Goal: Information Seeking & Learning: Find specific fact

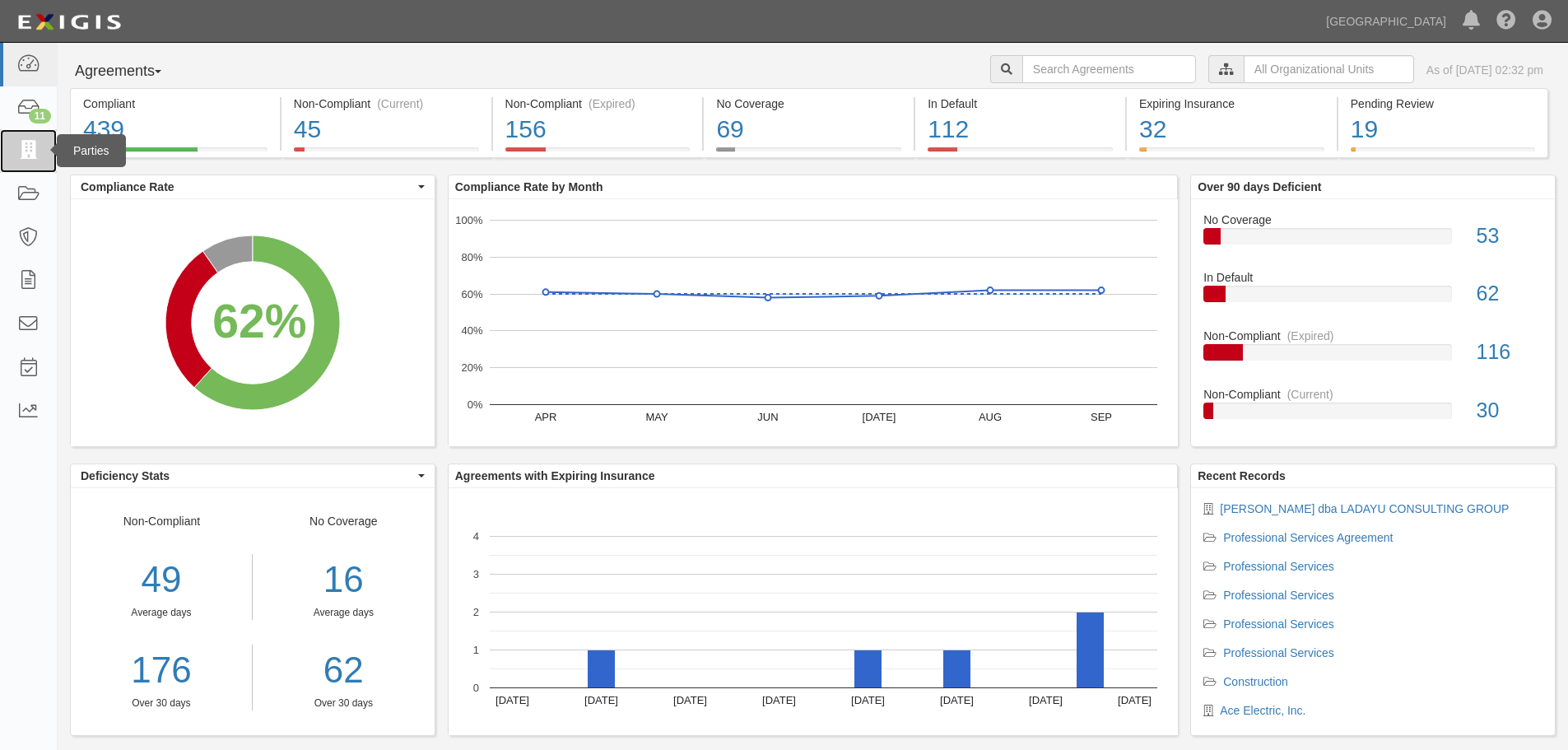
click at [25, 148] on icon at bounding box center [28, 151] width 23 height 19
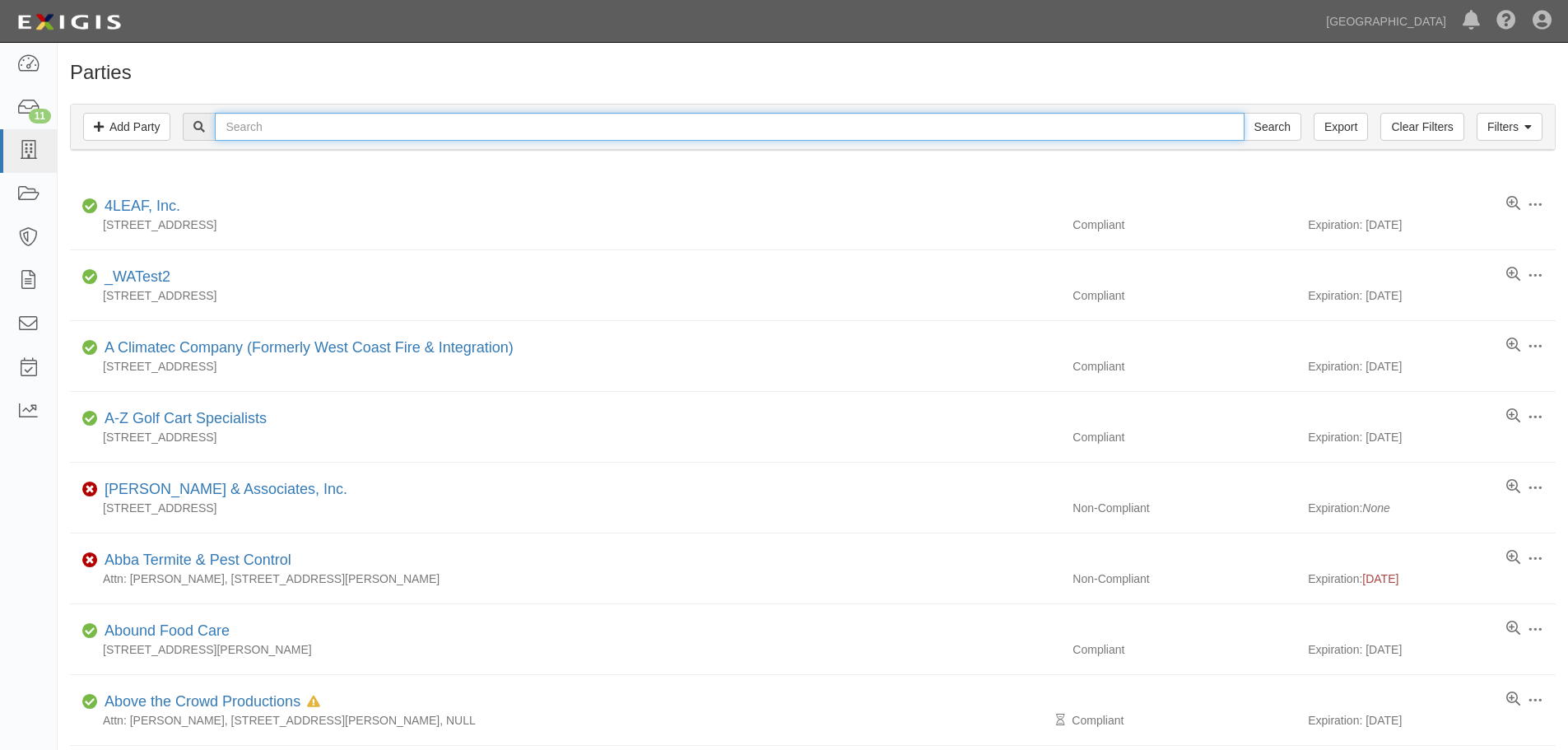
click at [364, 124] on input "text" at bounding box center [729, 127] width 1028 height 28
type input "RMA Group, inc."
click at [1243, 113] on input "Search" at bounding box center [1272, 127] width 58 height 28
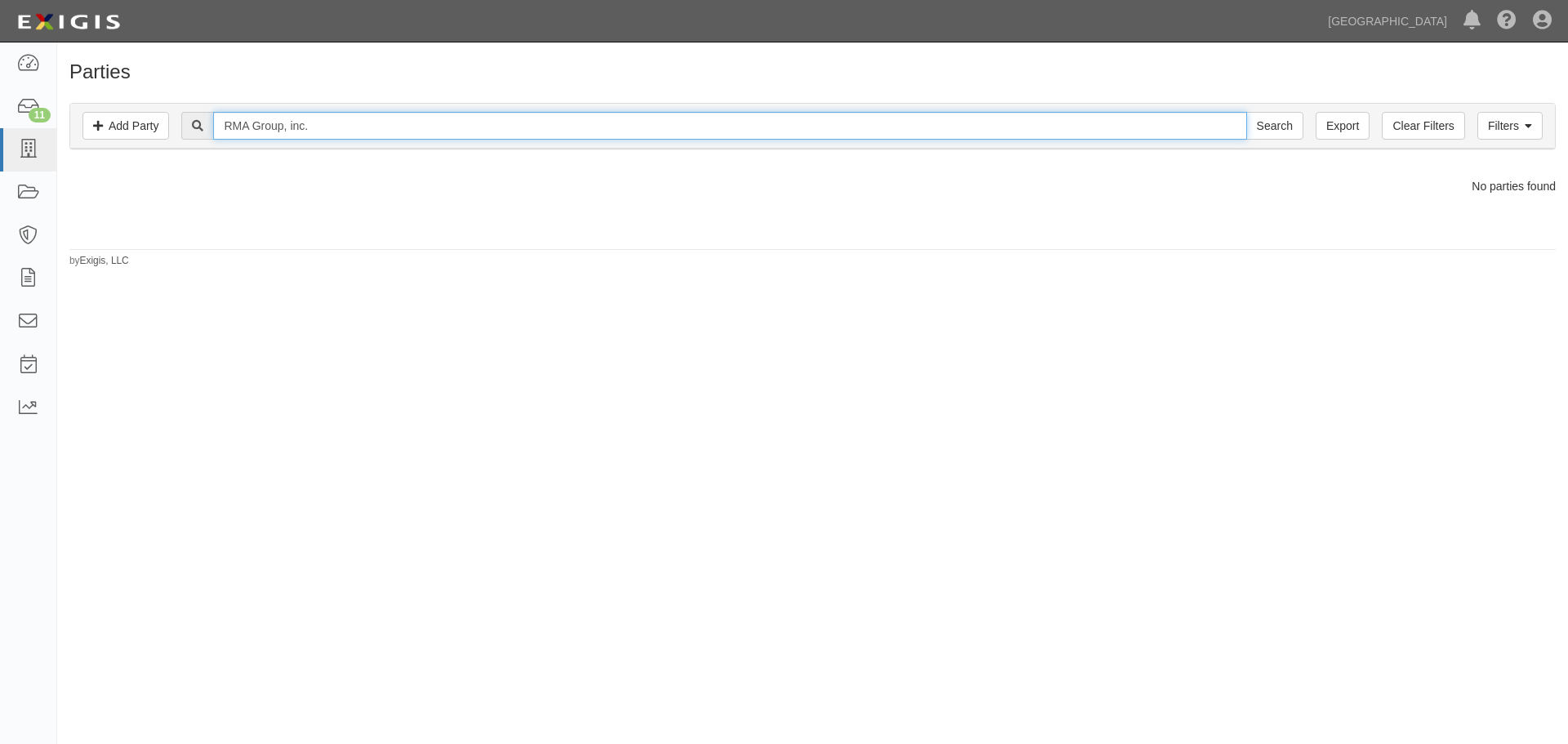
drag, startPoint x: 362, startPoint y: 127, endPoint x: 188, endPoint y: 104, distance: 175.5
click at [188, 104] on div "Filters Add Party Clear Filters Export RMA Group, inc. Search Filters" at bounding box center [813, 126] width 1485 height 45
type input "RMA Group"
click at [1246, 112] on input "Search" at bounding box center [1275, 126] width 57 height 28
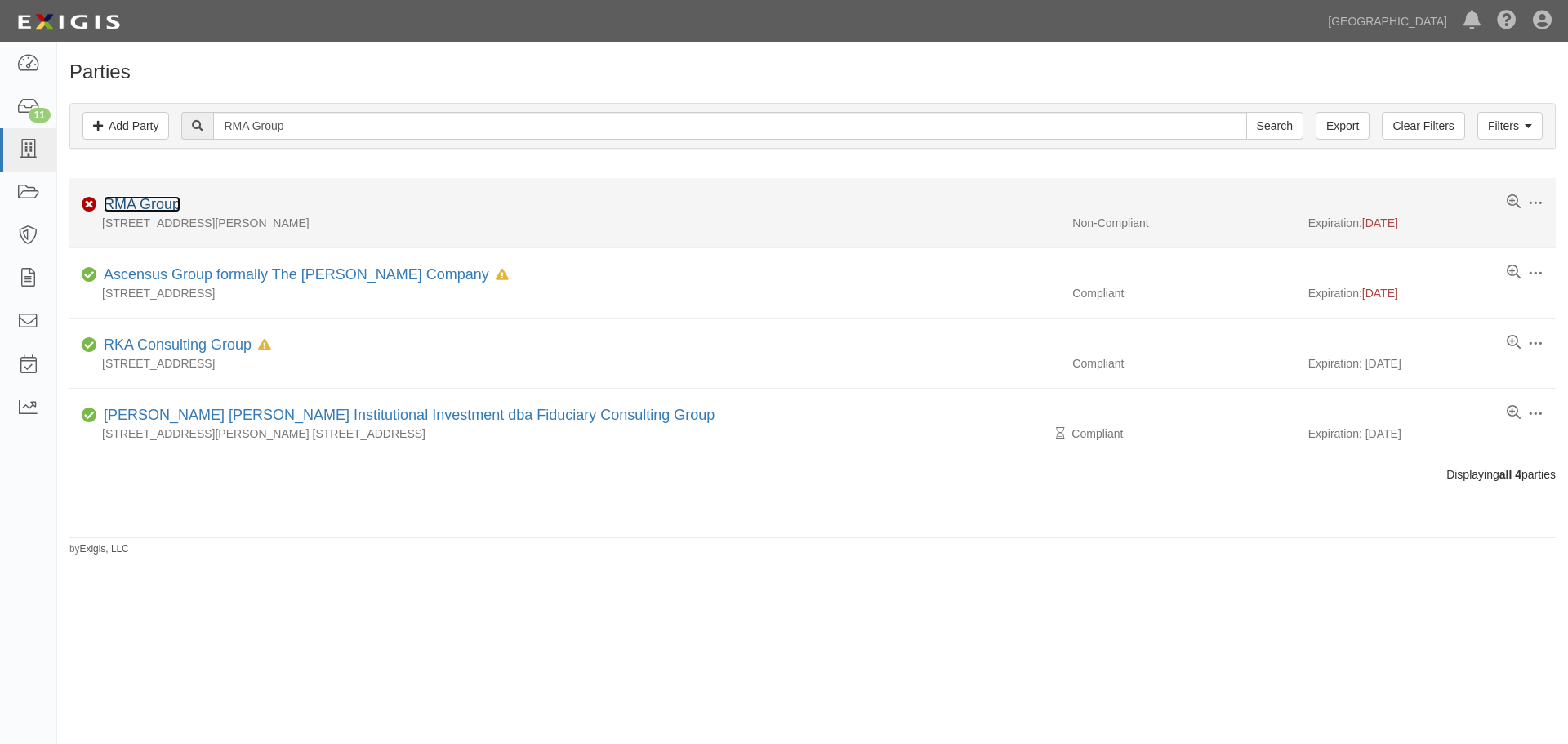
click at [152, 201] on link "RMA Group" at bounding box center [142, 204] width 77 height 16
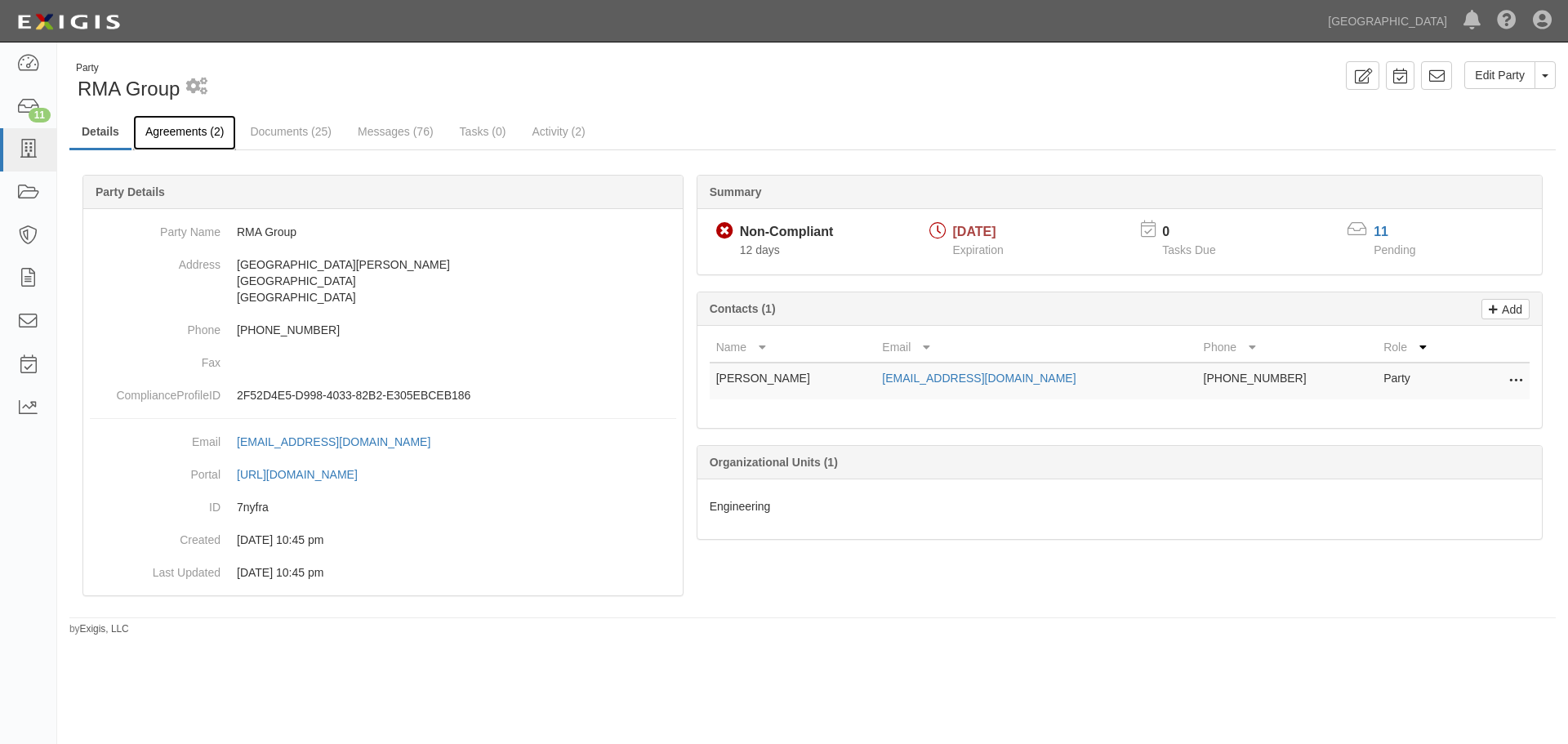
click at [209, 125] on link "Agreements (2)" at bounding box center [185, 132] width 103 height 35
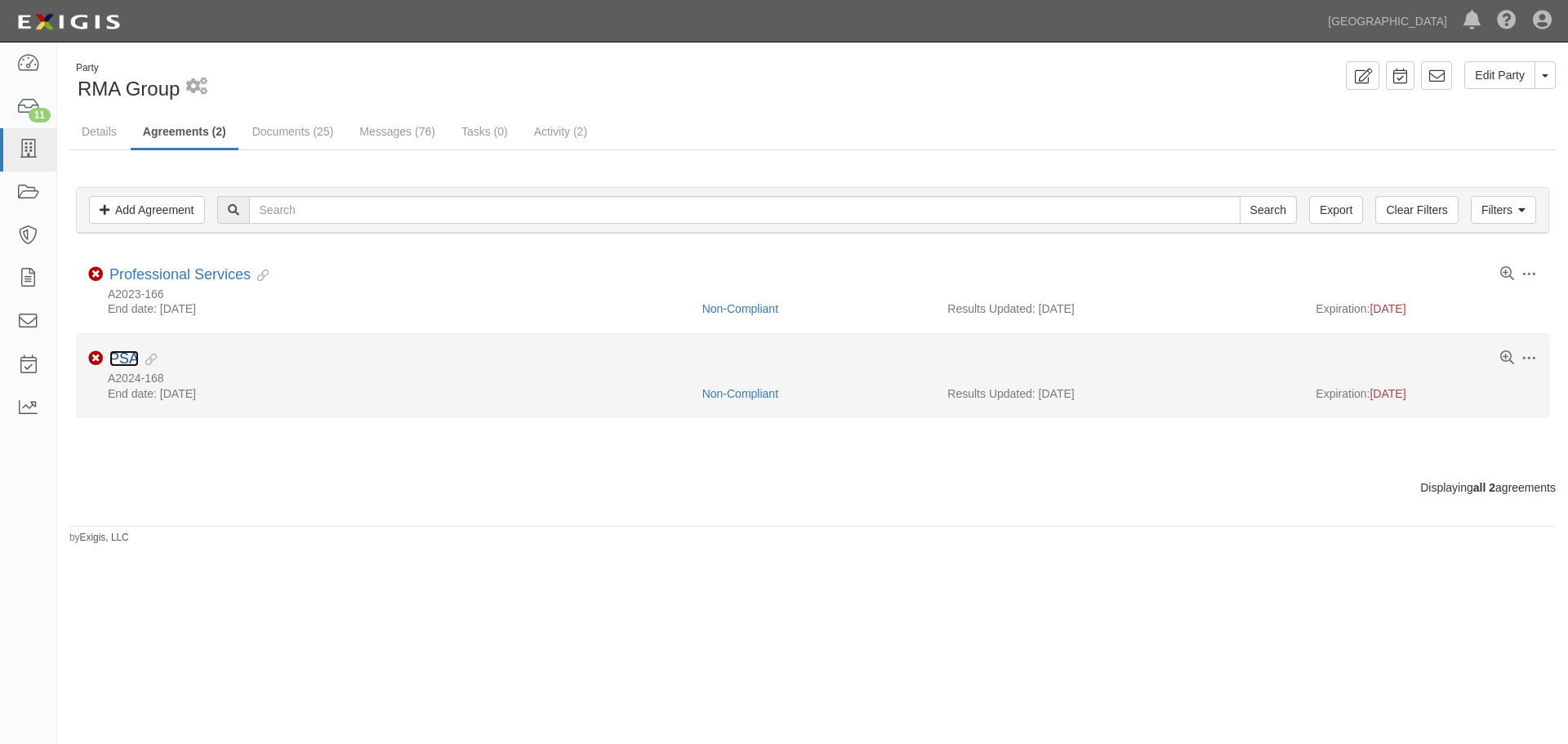
click at [119, 353] on link "PSA" at bounding box center [124, 358] width 29 height 16
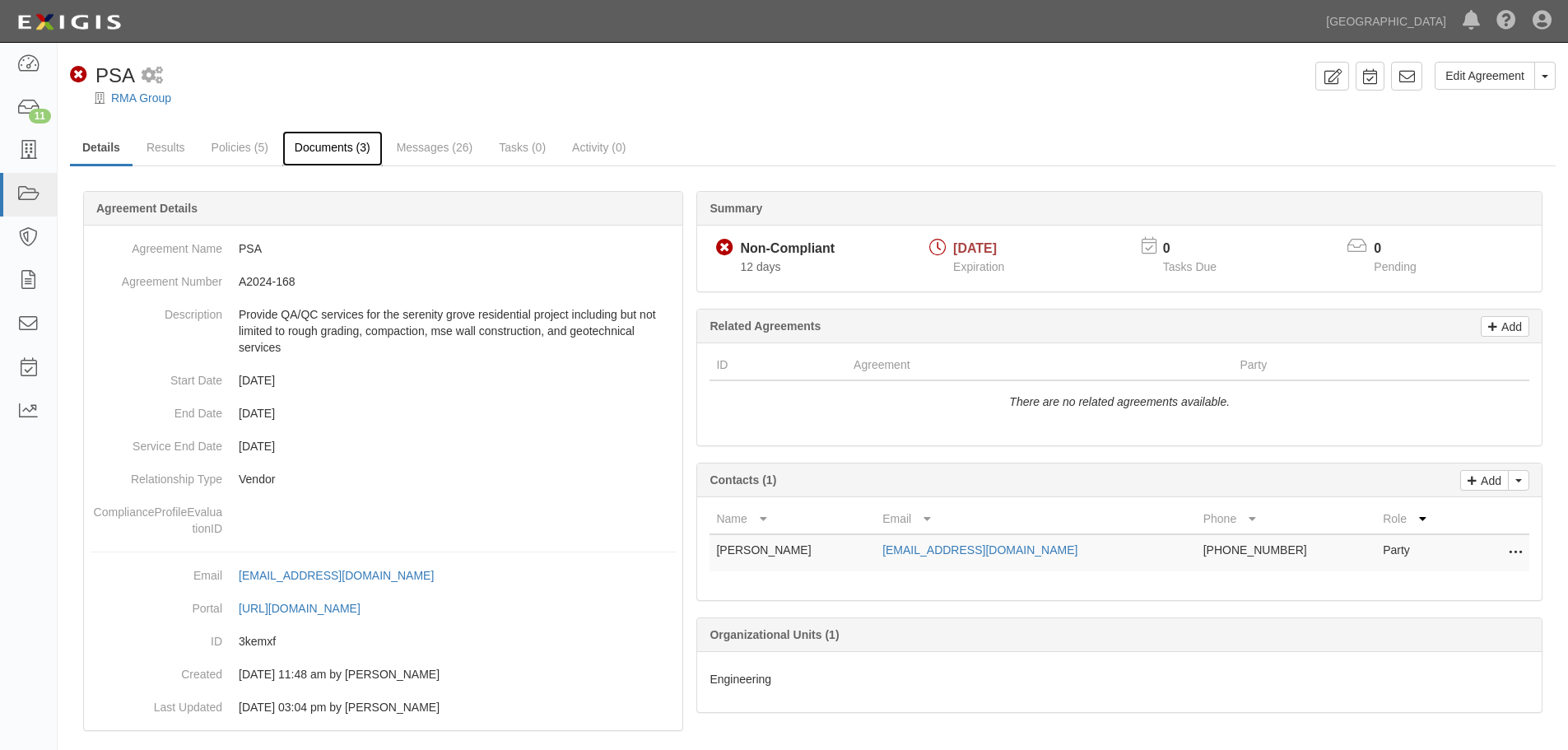
click at [321, 143] on link "Documents (3)" at bounding box center [333, 148] width 101 height 35
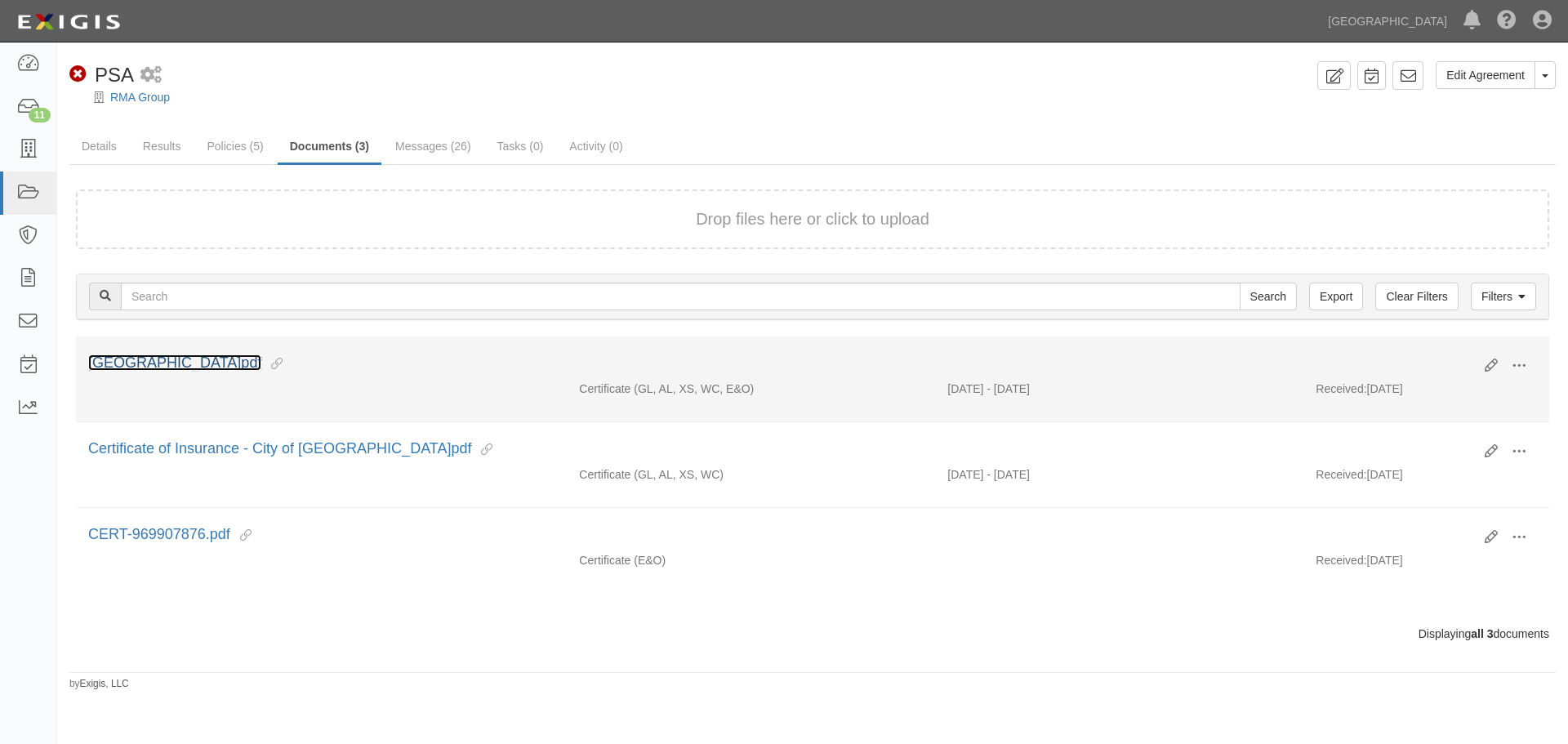
click at [146, 365] on link "City Hall.pdf" at bounding box center [175, 362] width 173 height 16
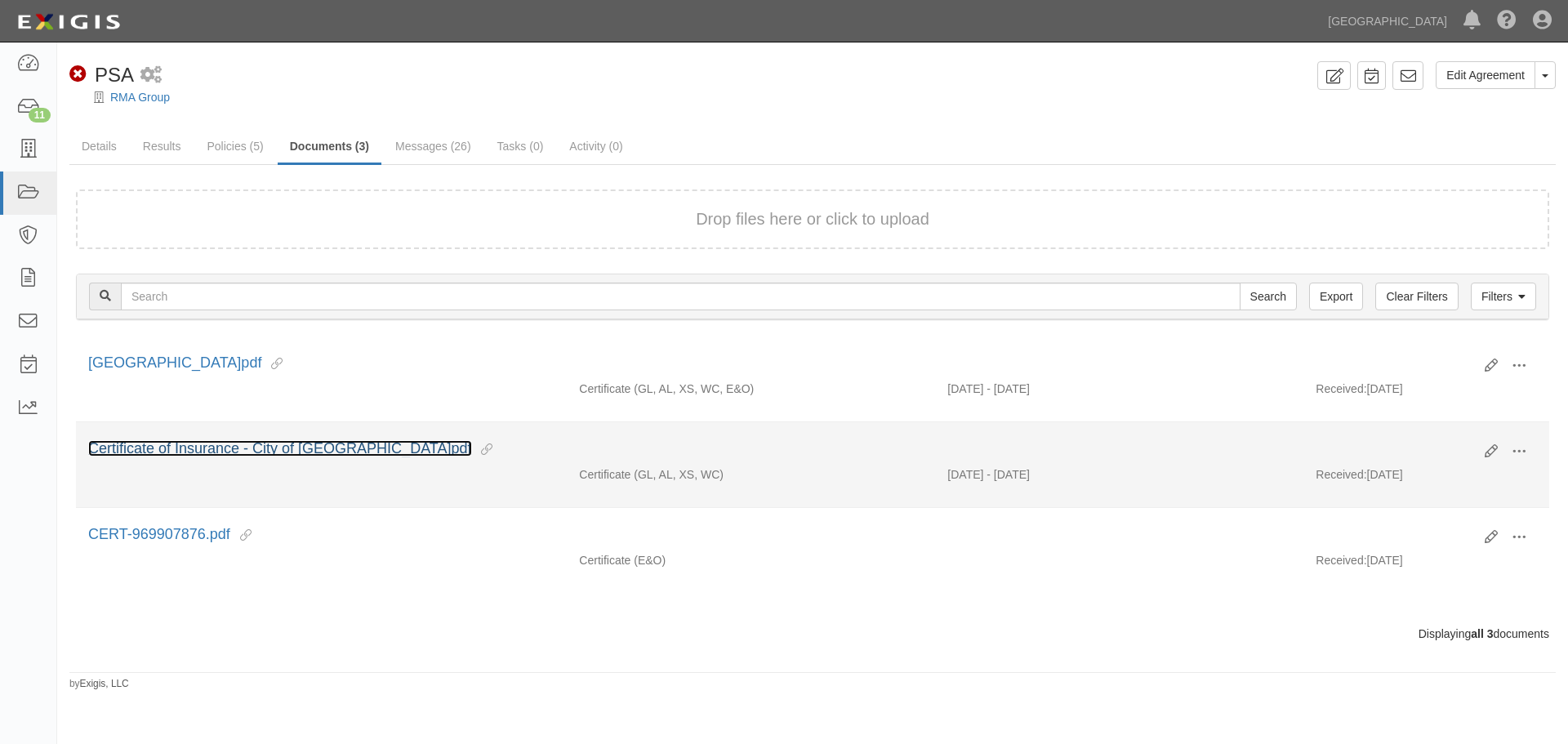
click at [268, 443] on link "Certificate of Insurance - City of Chino Hills.pdf" at bounding box center [280, 448] width 383 height 16
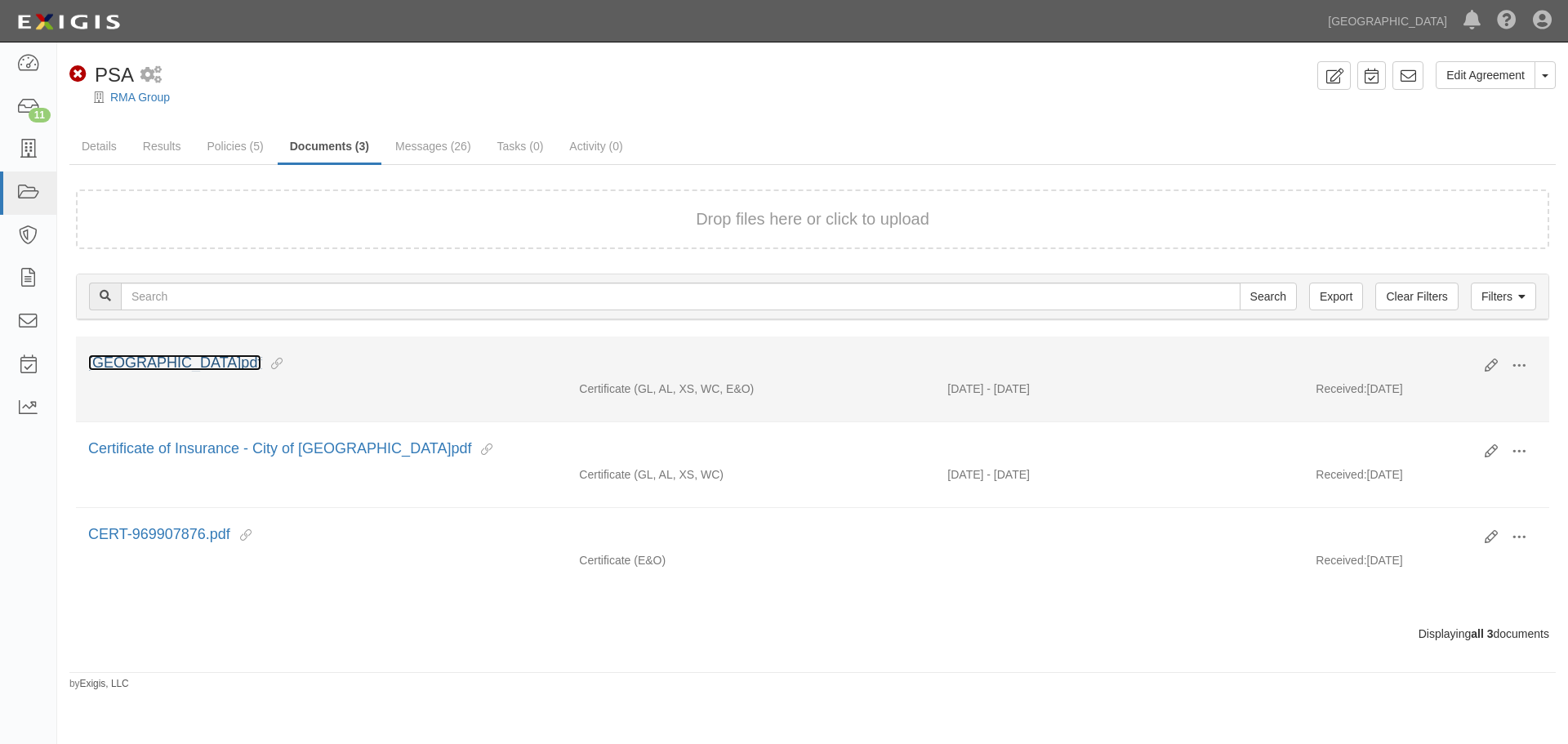
click at [139, 363] on link "City Hall.pdf" at bounding box center [175, 362] width 173 height 16
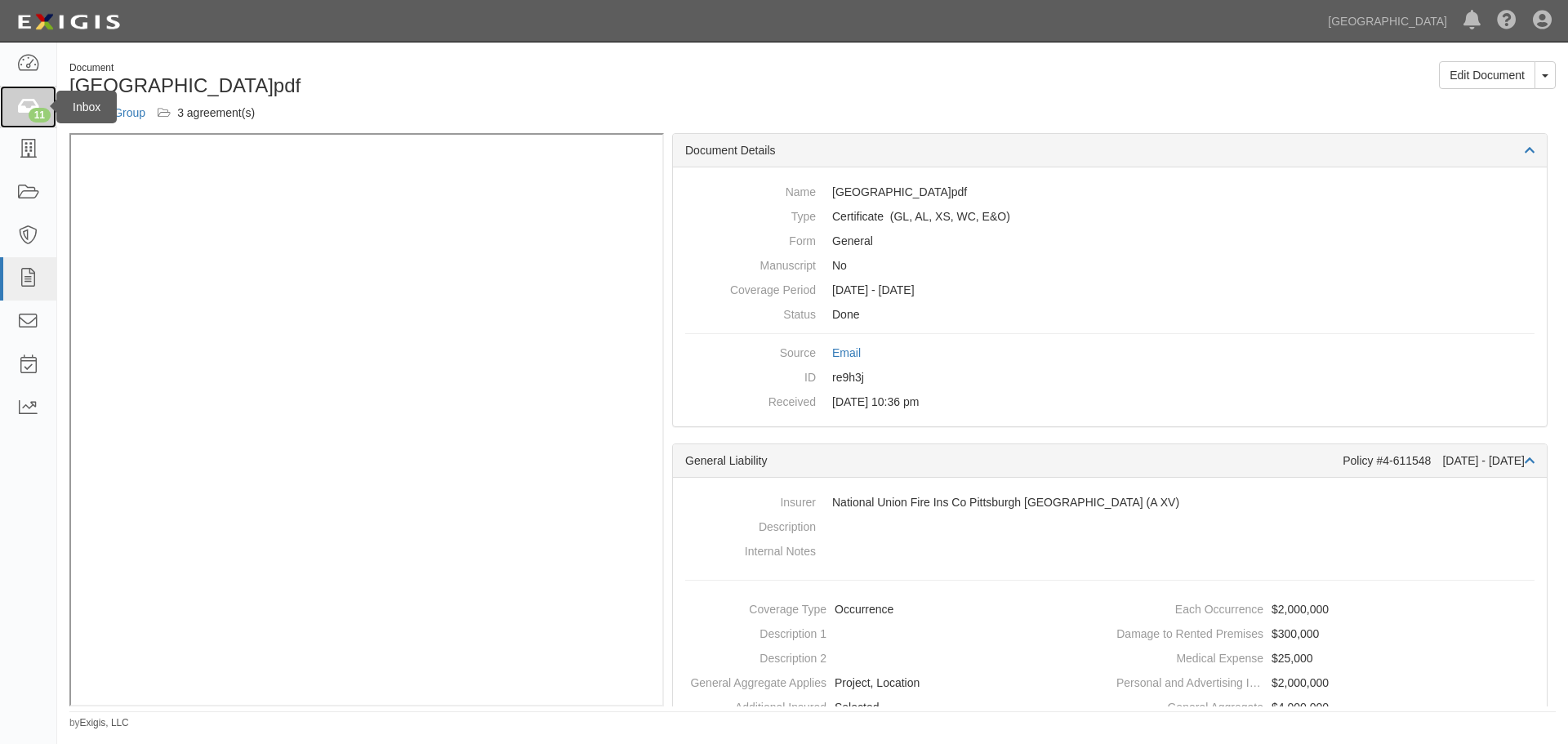
click at [25, 103] on icon at bounding box center [28, 107] width 23 height 19
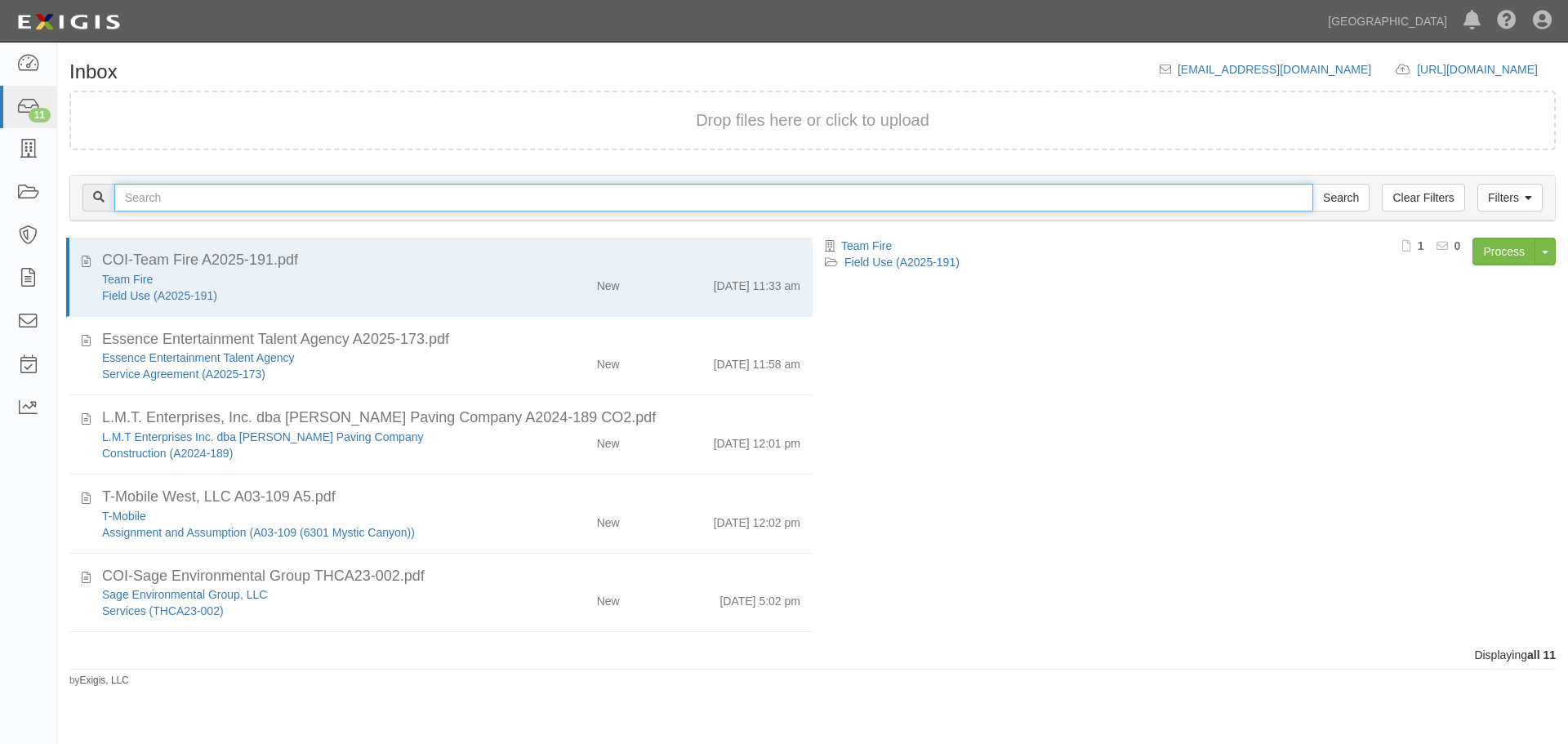
click at [195, 200] on input "text" at bounding box center [714, 198] width 1198 height 28
type input "RPW Services"
click at [1312, 184] on input "Search" at bounding box center [1341, 198] width 57 height 28
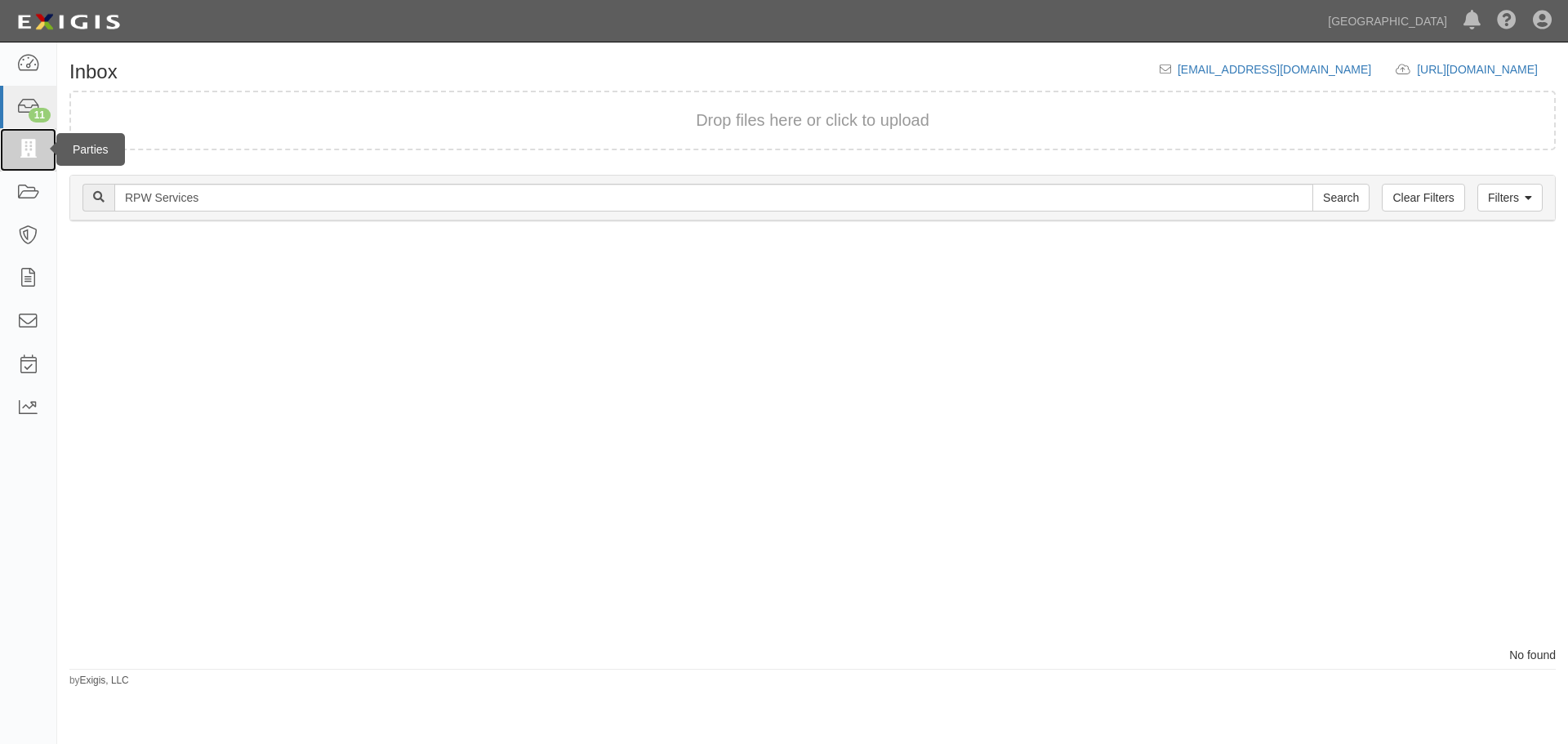
click at [33, 146] on icon at bounding box center [28, 150] width 23 height 19
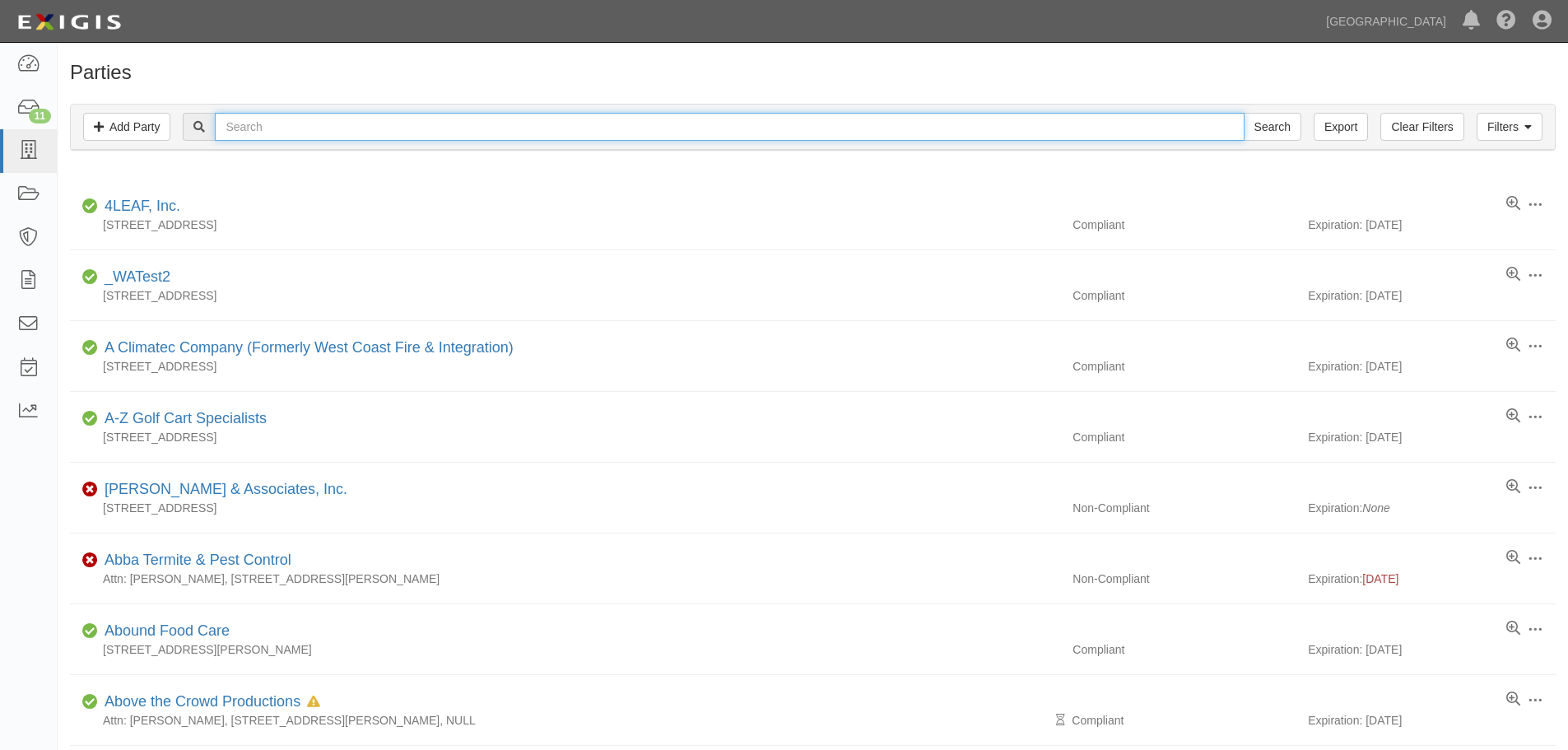
click at [285, 132] on input "text" at bounding box center [729, 127] width 1028 height 28
type input "RPW Services"
click at [1243, 113] on input "Search" at bounding box center [1272, 127] width 58 height 28
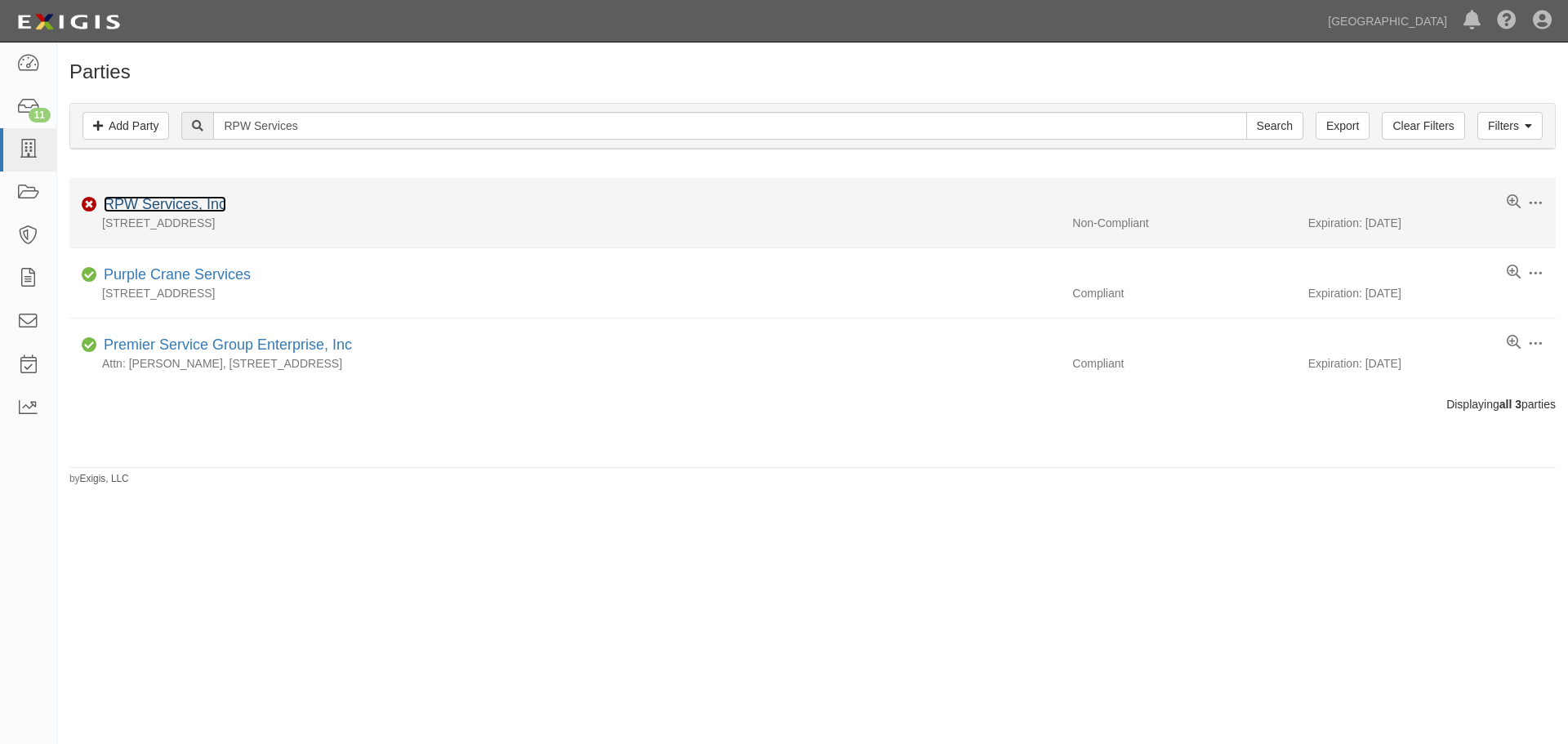
click at [165, 203] on link "RPW Services, Inc" at bounding box center [165, 204] width 123 height 16
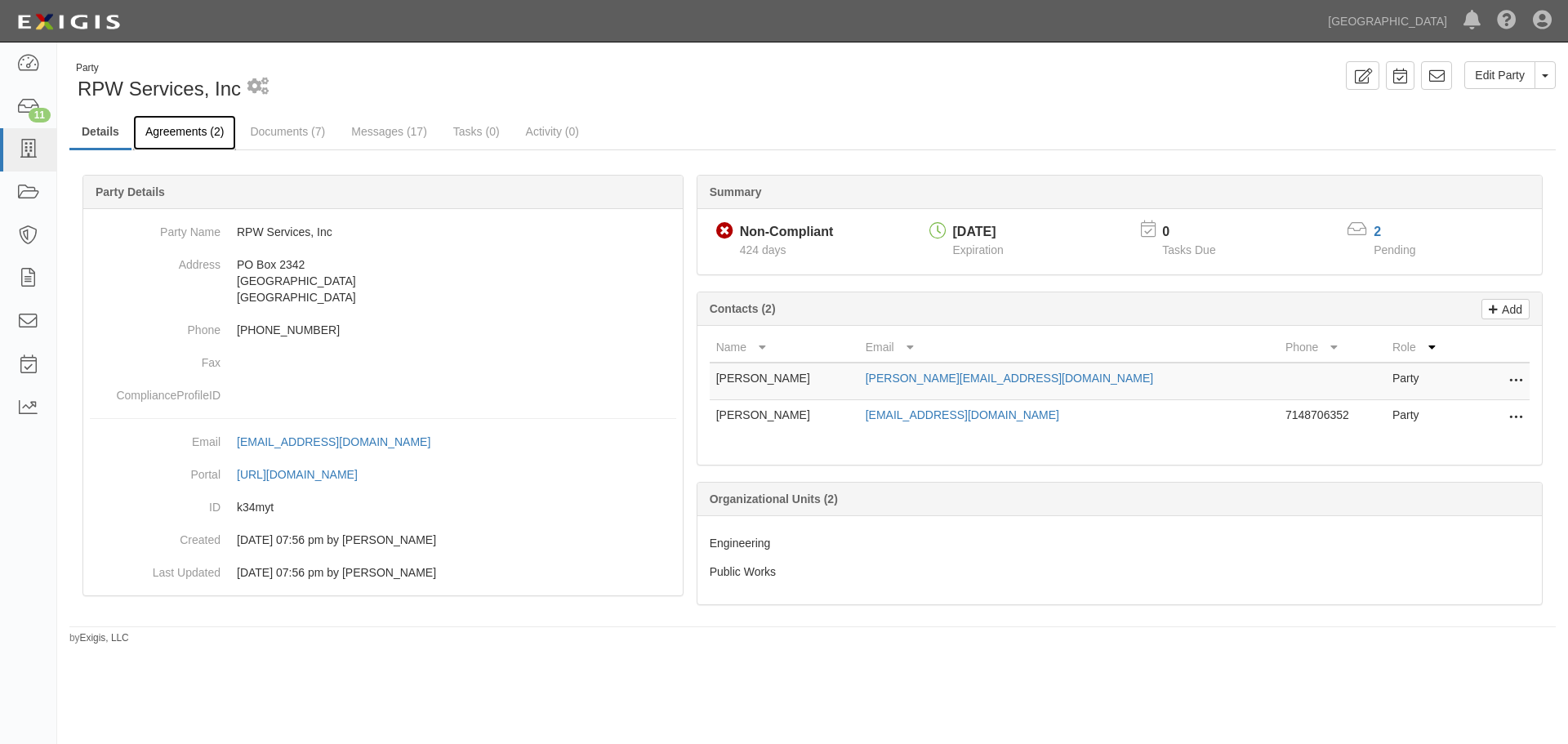
click at [190, 133] on link "Agreements (2)" at bounding box center [185, 132] width 103 height 35
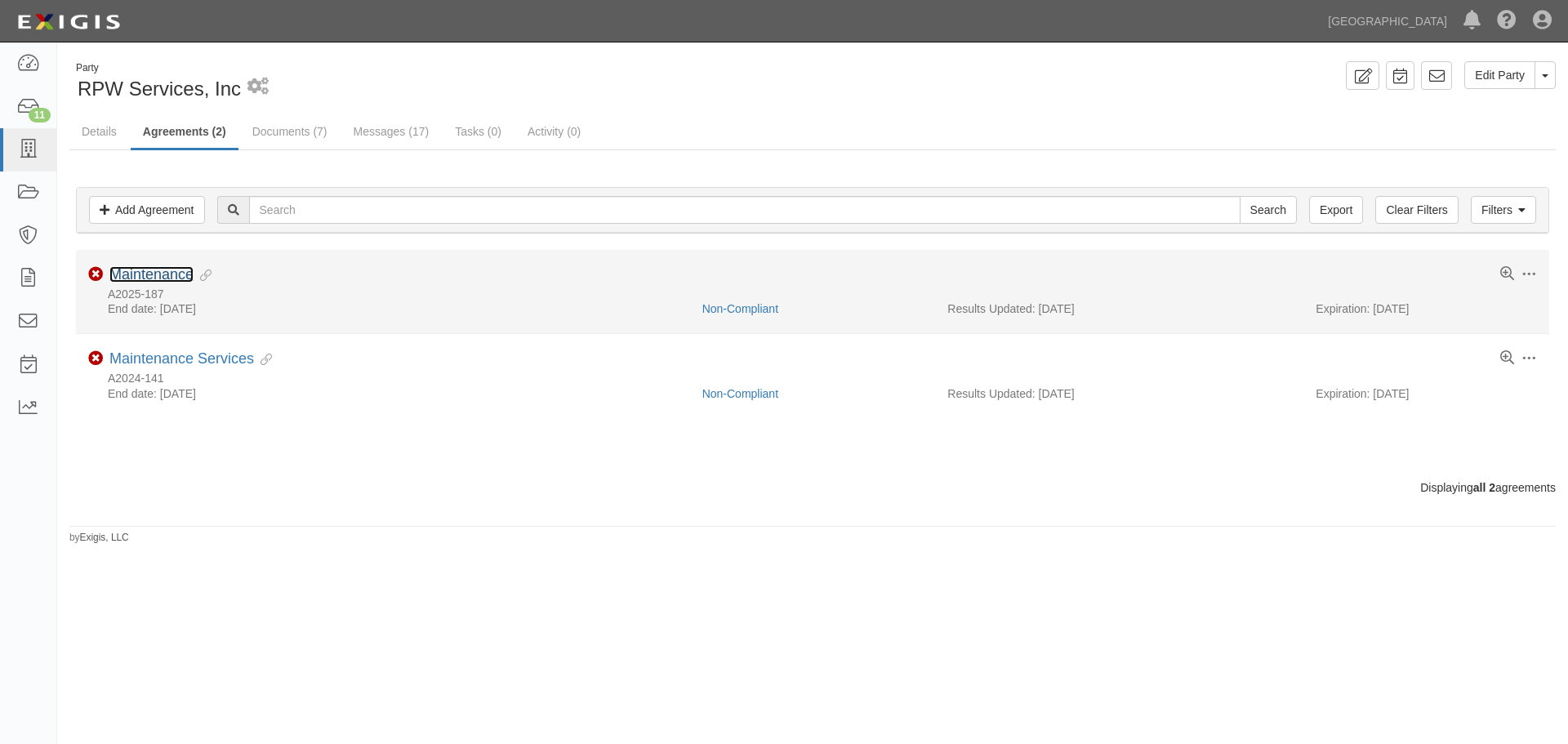
click at [144, 274] on link "Maintenance" at bounding box center [151, 275] width 84 height 16
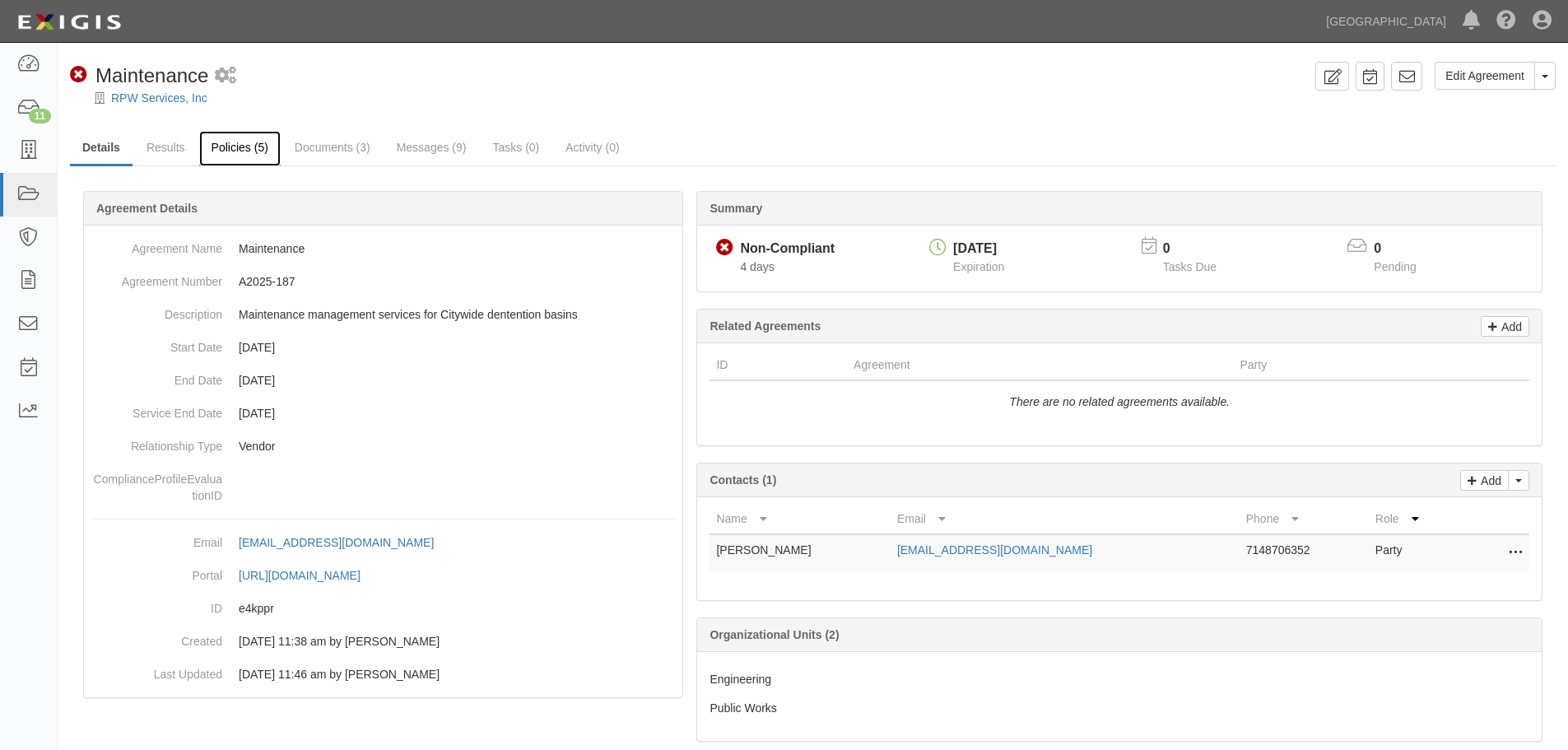
click at [239, 146] on link "Policies (5)" at bounding box center [240, 148] width 82 height 35
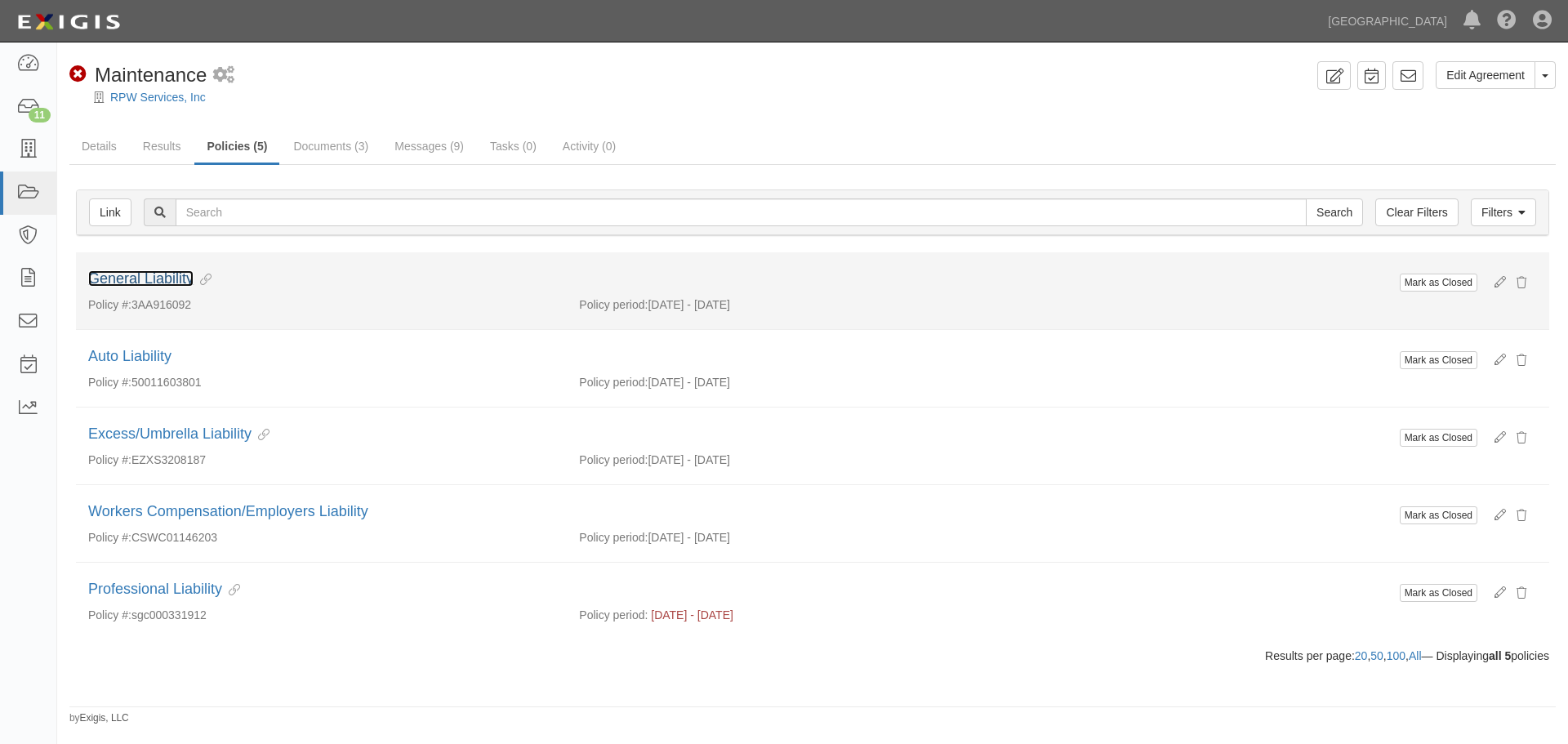
click at [136, 277] on link "General Liability" at bounding box center [141, 279] width 105 height 16
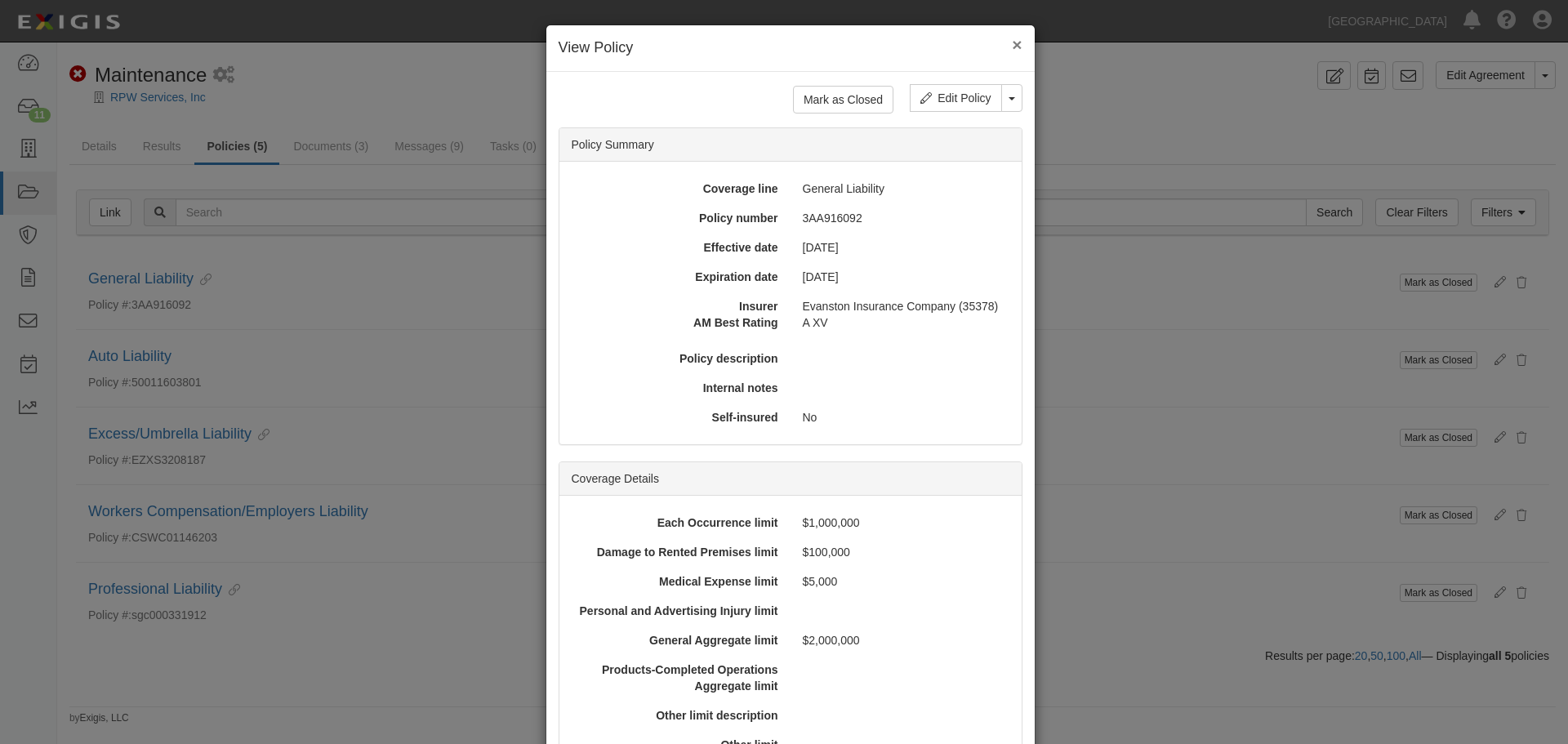
click at [1011, 51] on button "×" at bounding box center [1016, 44] width 10 height 17
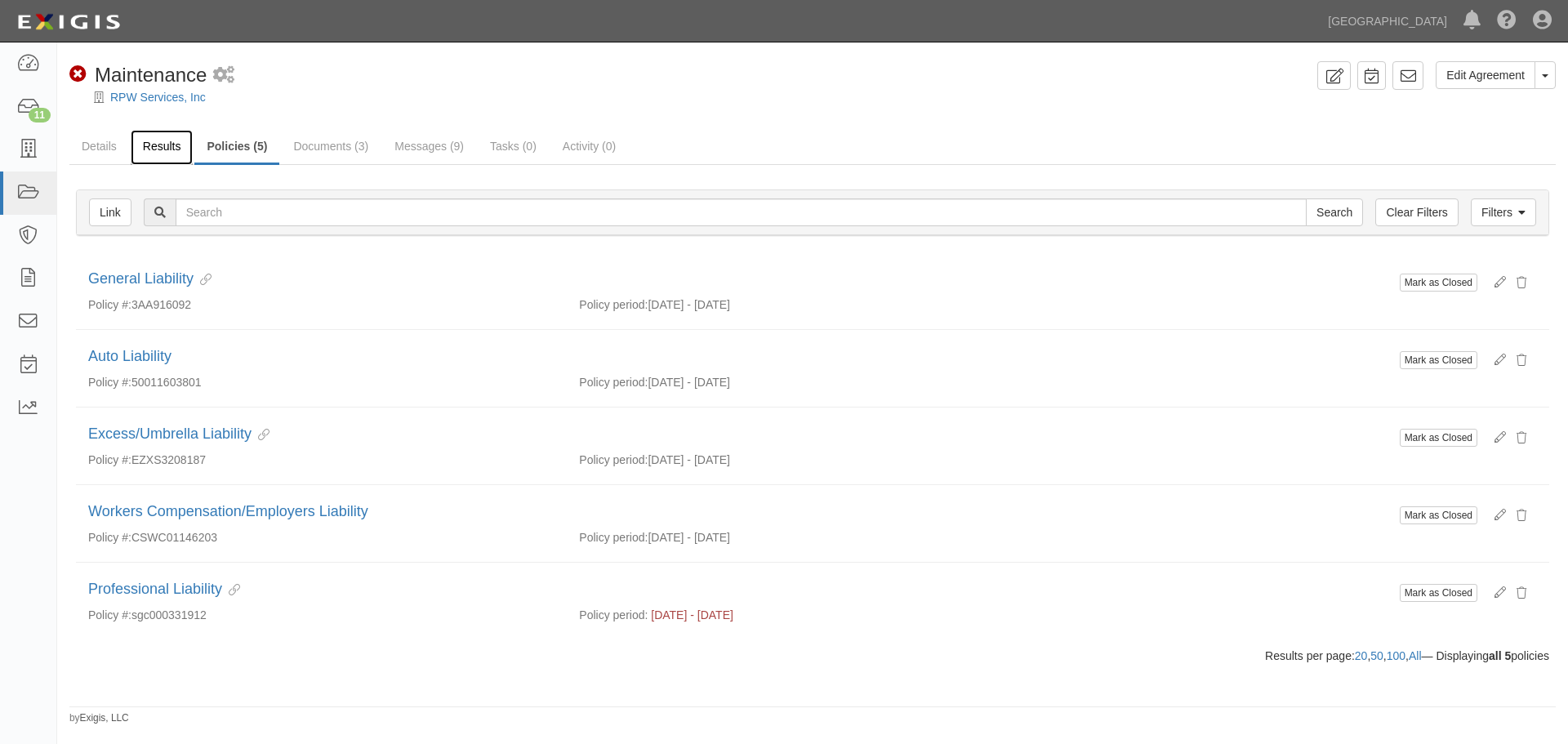
click at [164, 150] on link "Results" at bounding box center [162, 147] width 63 height 35
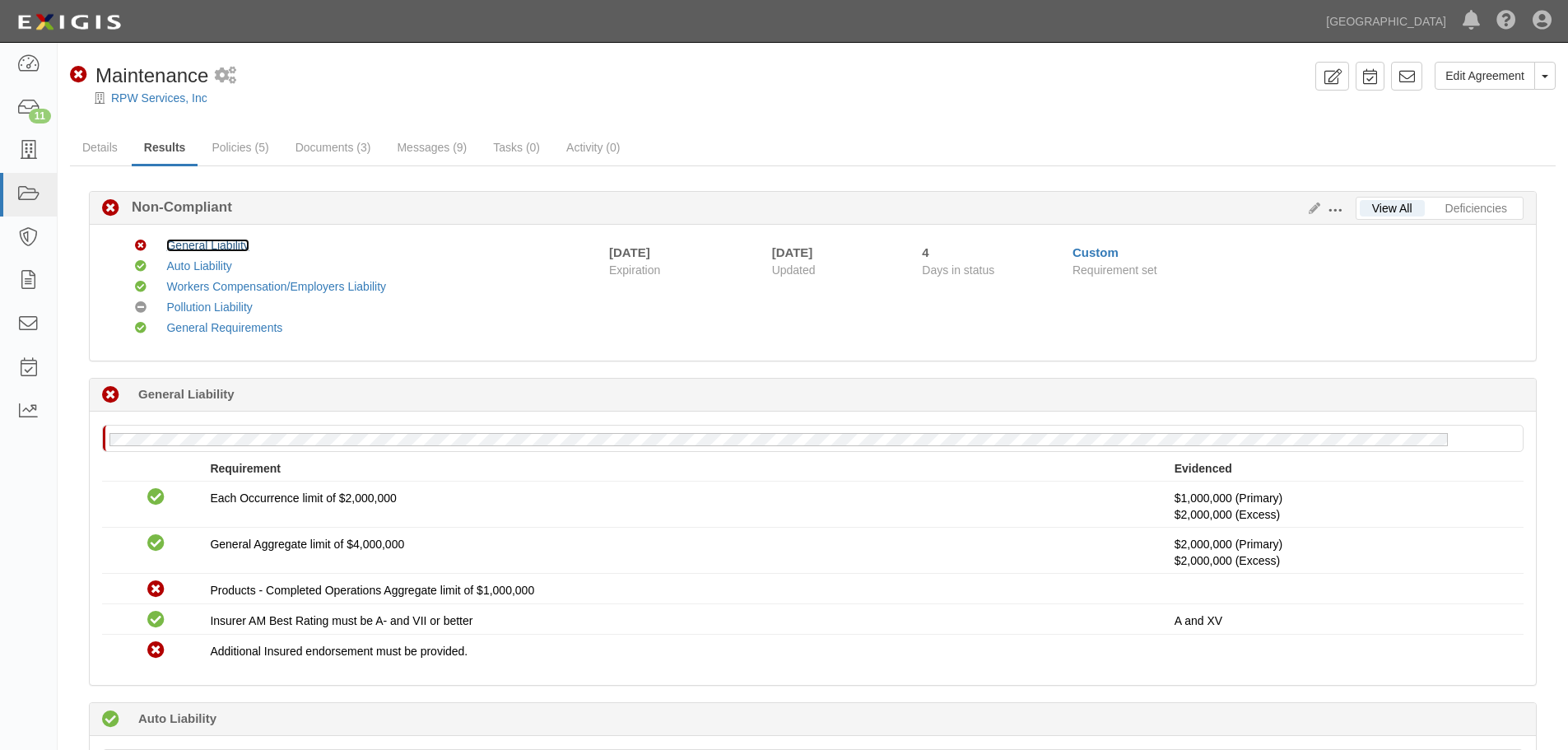
click at [213, 241] on link "General Liability" at bounding box center [208, 246] width 82 height 13
click at [243, 155] on link "Policies (5)" at bounding box center [240, 148] width 82 height 35
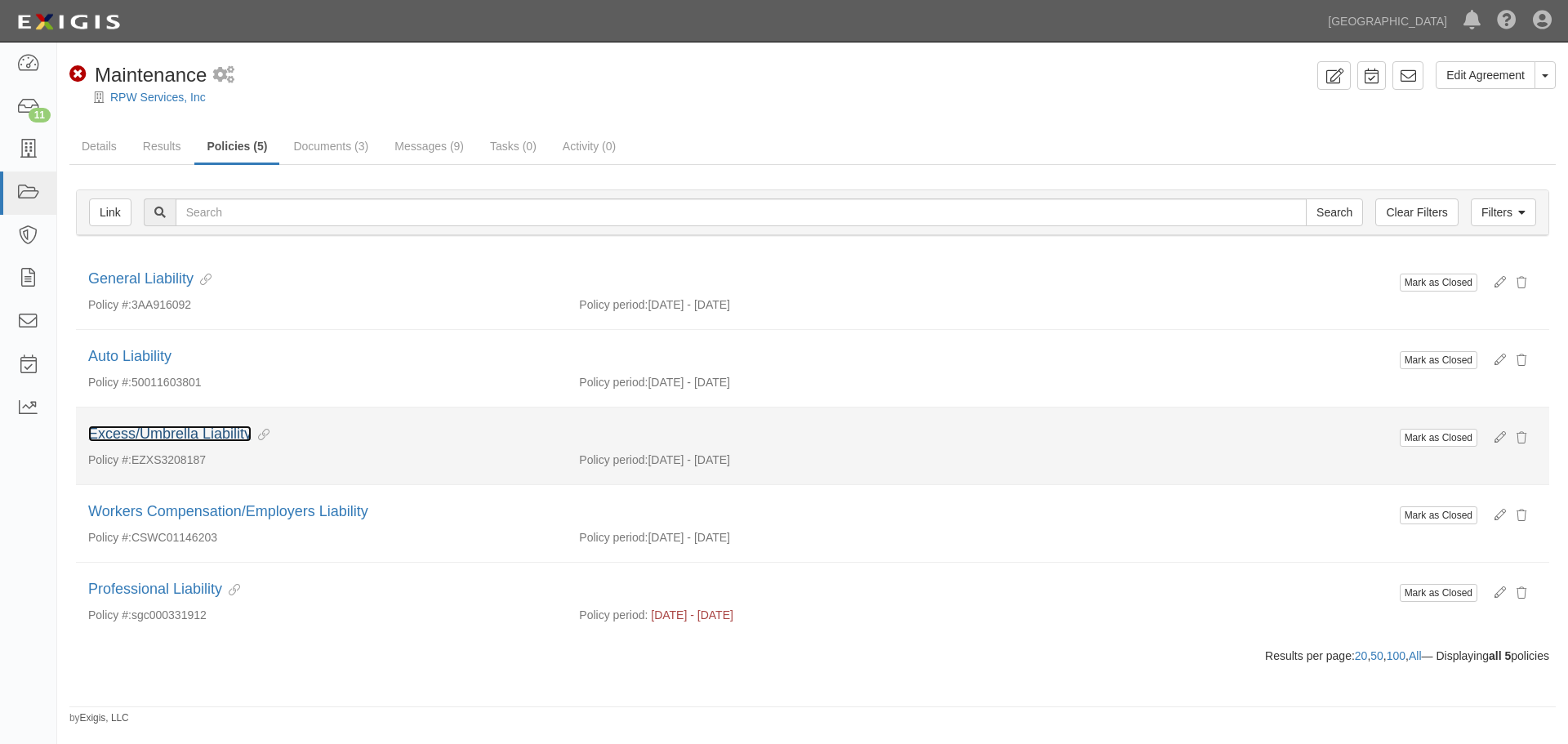
click at [219, 441] on link "Excess/Umbrella Liability" at bounding box center [170, 433] width 164 height 16
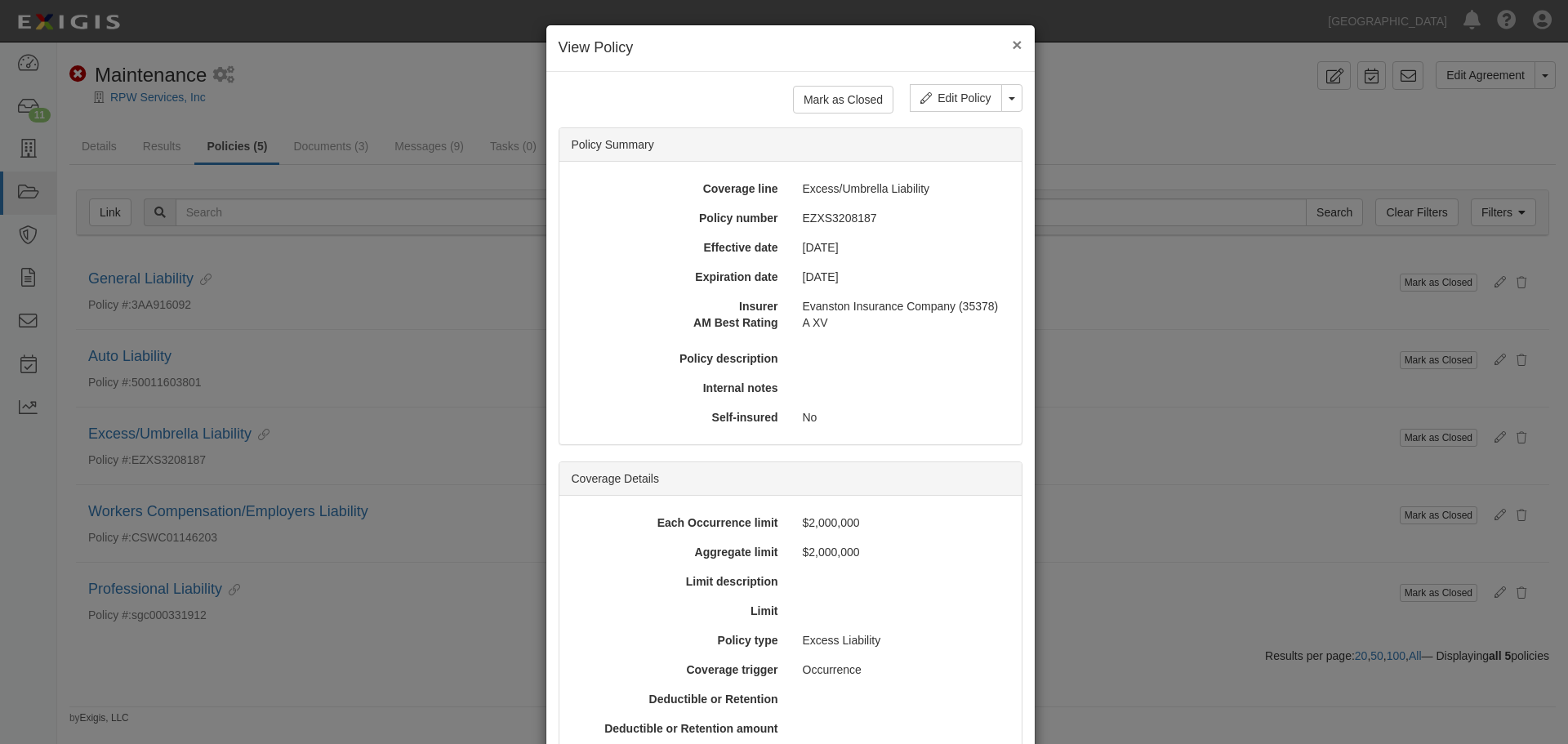
click at [1011, 40] on button "×" at bounding box center [1016, 44] width 10 height 17
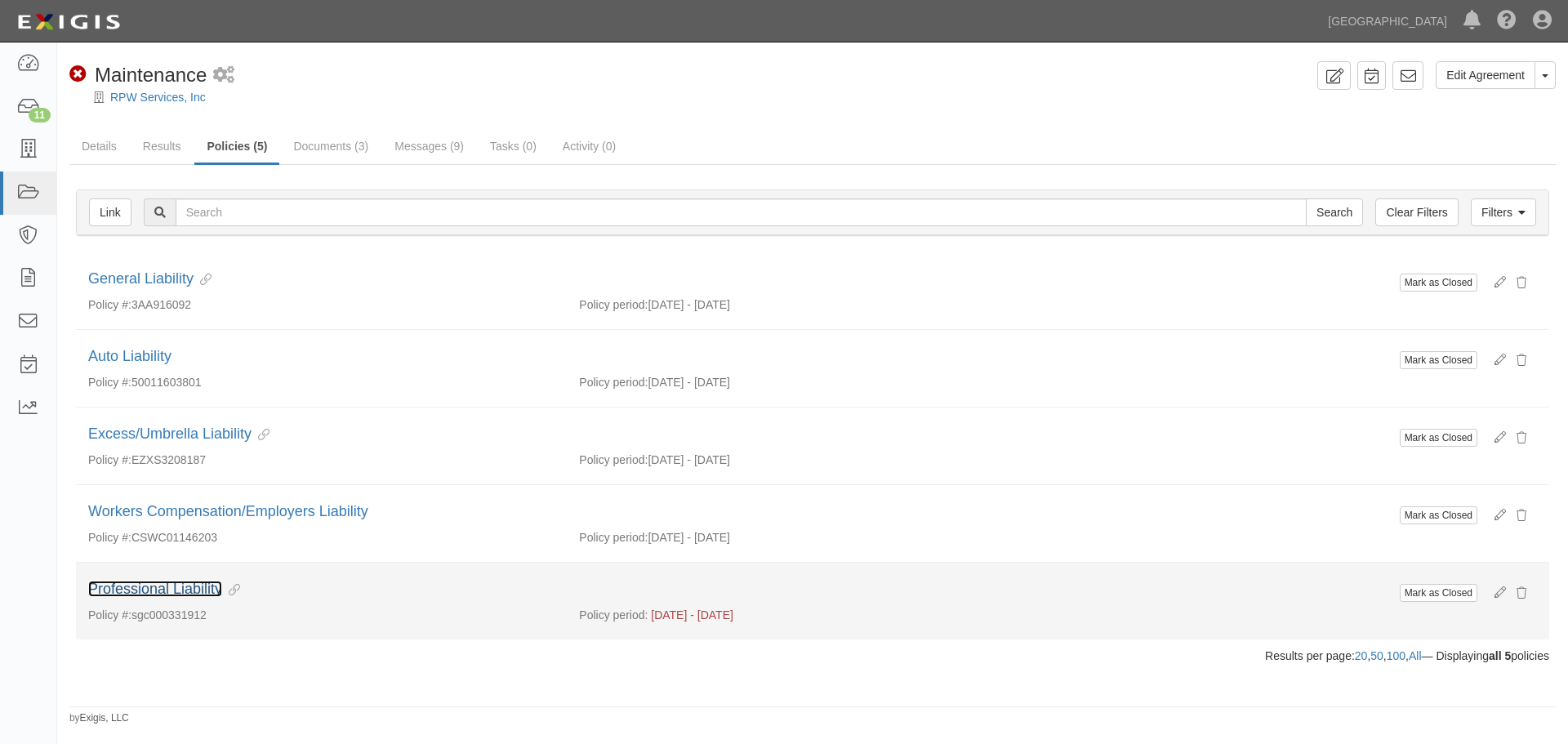
click at [152, 597] on link "Professional Liability" at bounding box center [155, 589] width 134 height 16
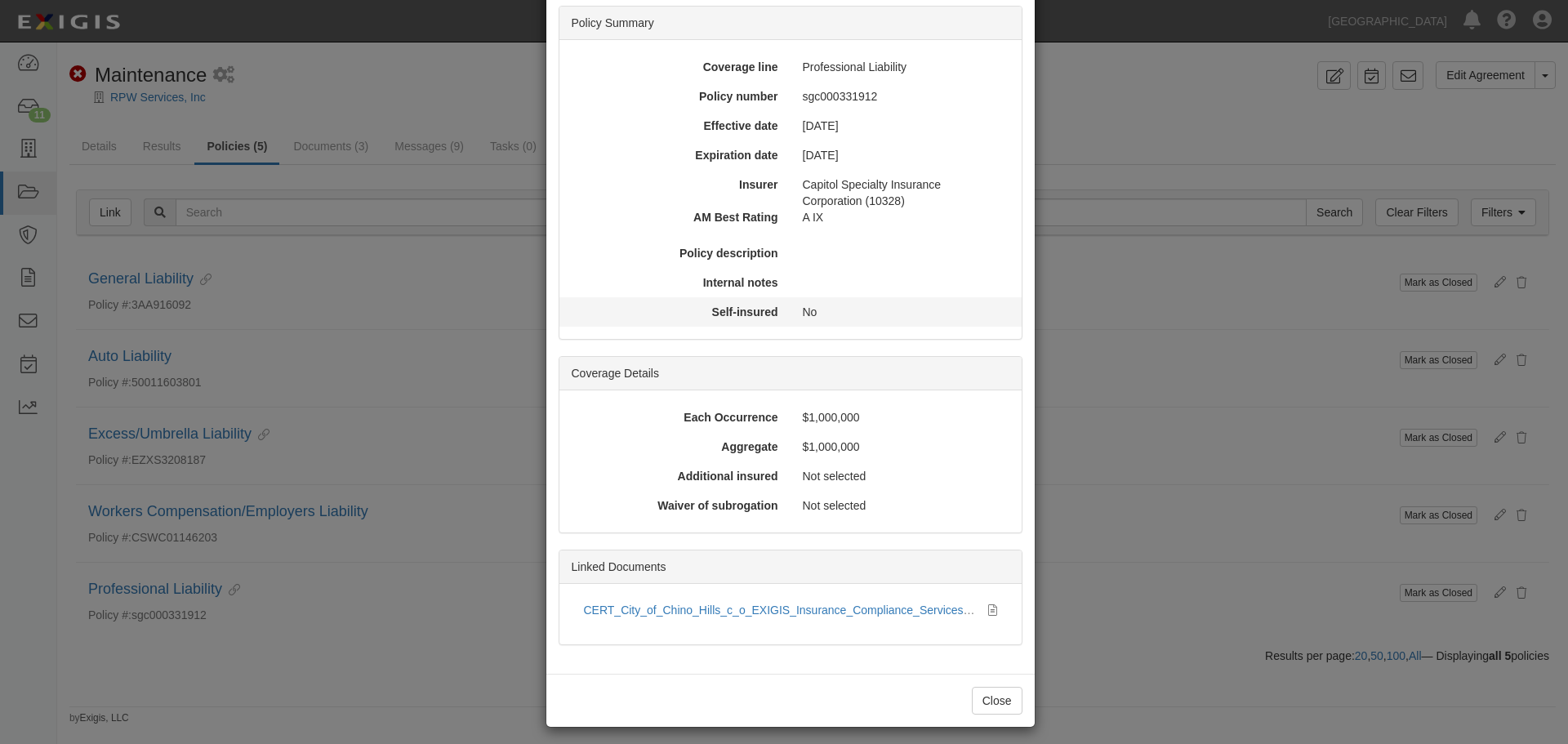
scroll to position [130, 0]
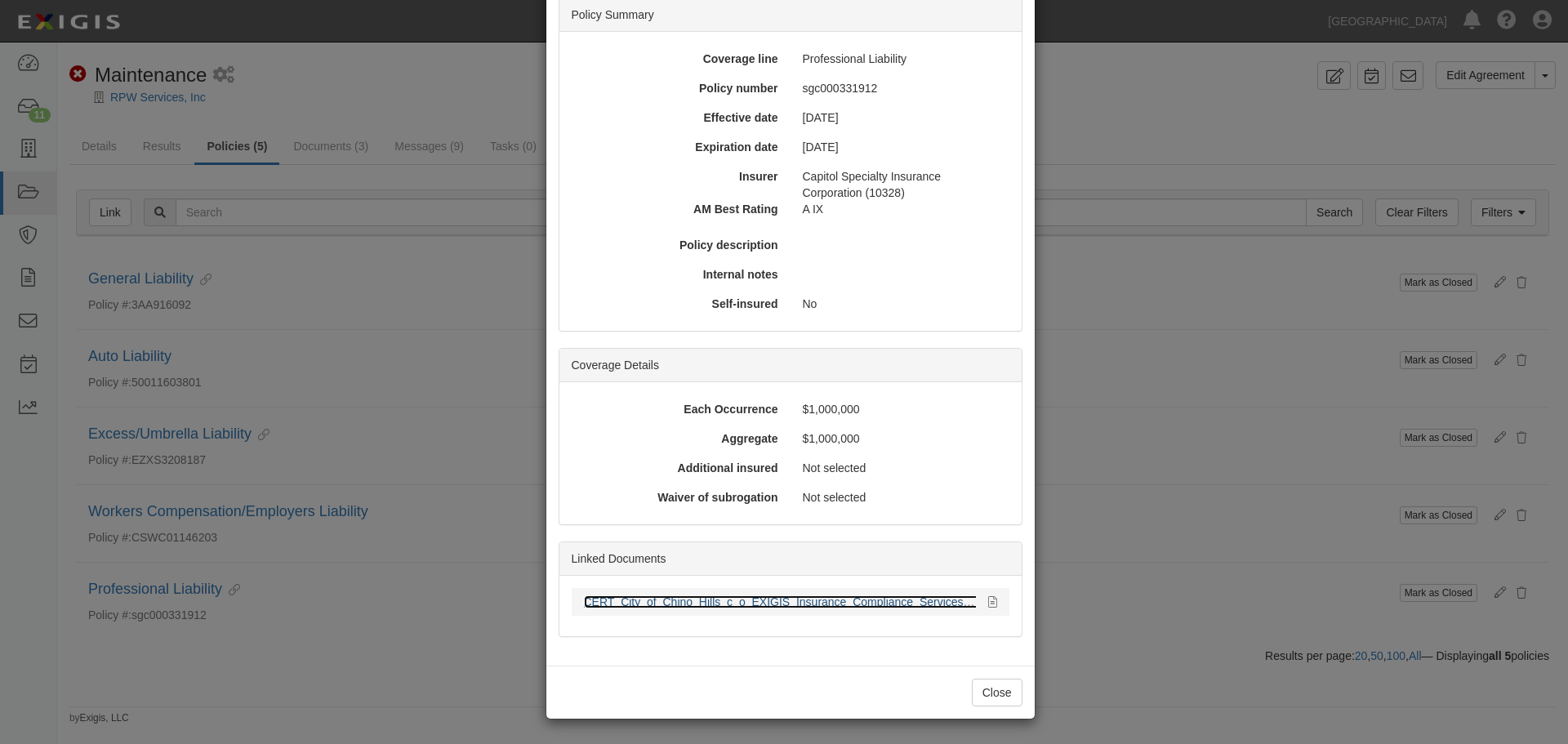
click at [849, 602] on link "CERT_City_of_Chino_Hills_c_o_EXIGIS_Insurance_Compliance_Services_713747.pdf" at bounding box center [805, 602] width 443 height 13
click at [988, 701] on button "Close" at bounding box center [997, 692] width 51 height 28
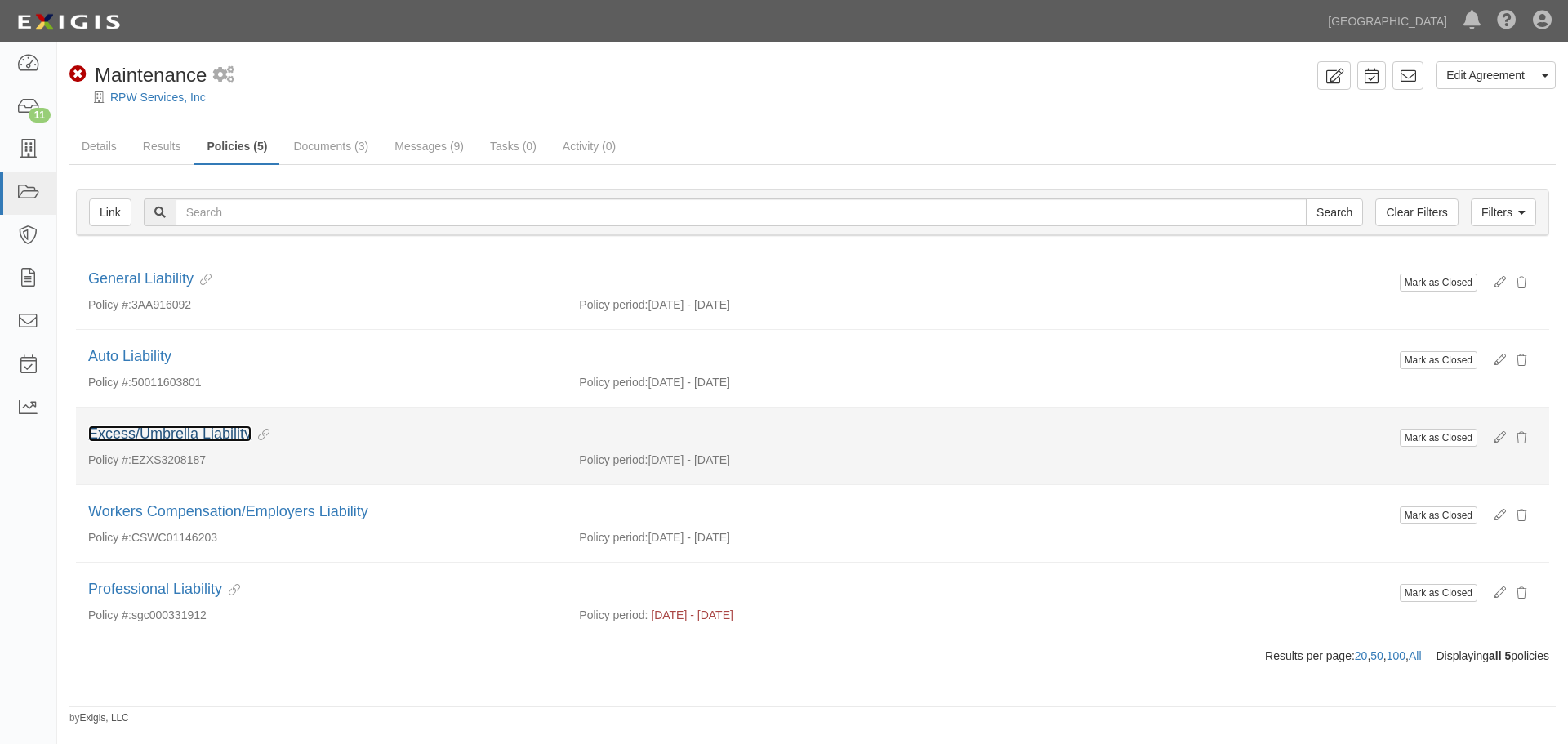
click at [131, 434] on link "Excess/Umbrella Liability" at bounding box center [170, 433] width 164 height 16
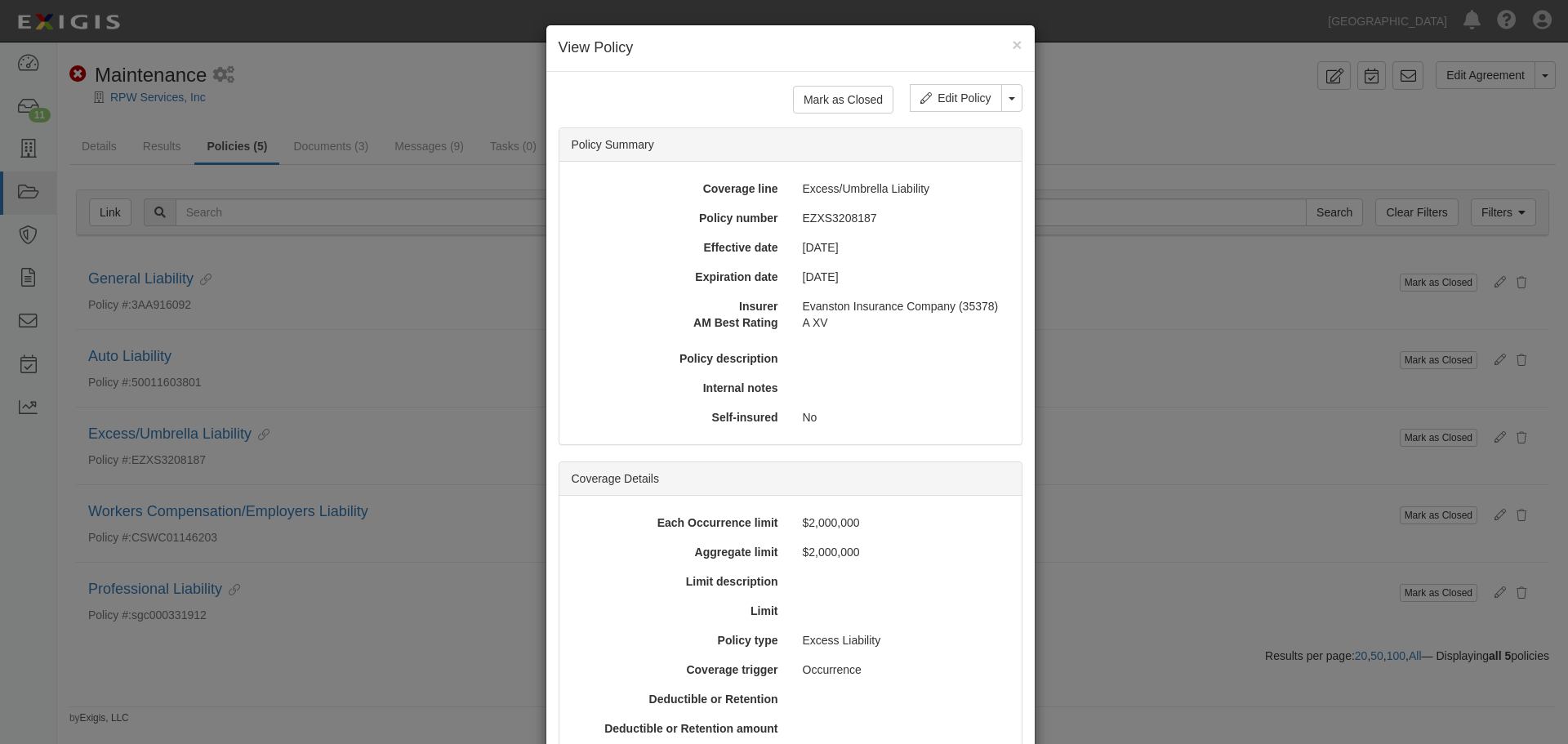
click at [461, 609] on div "× View Policy Mark as Closed Edit Policy Toggle Dropdown Delete Policy Policy S…" at bounding box center [784, 372] width 1568 height 744
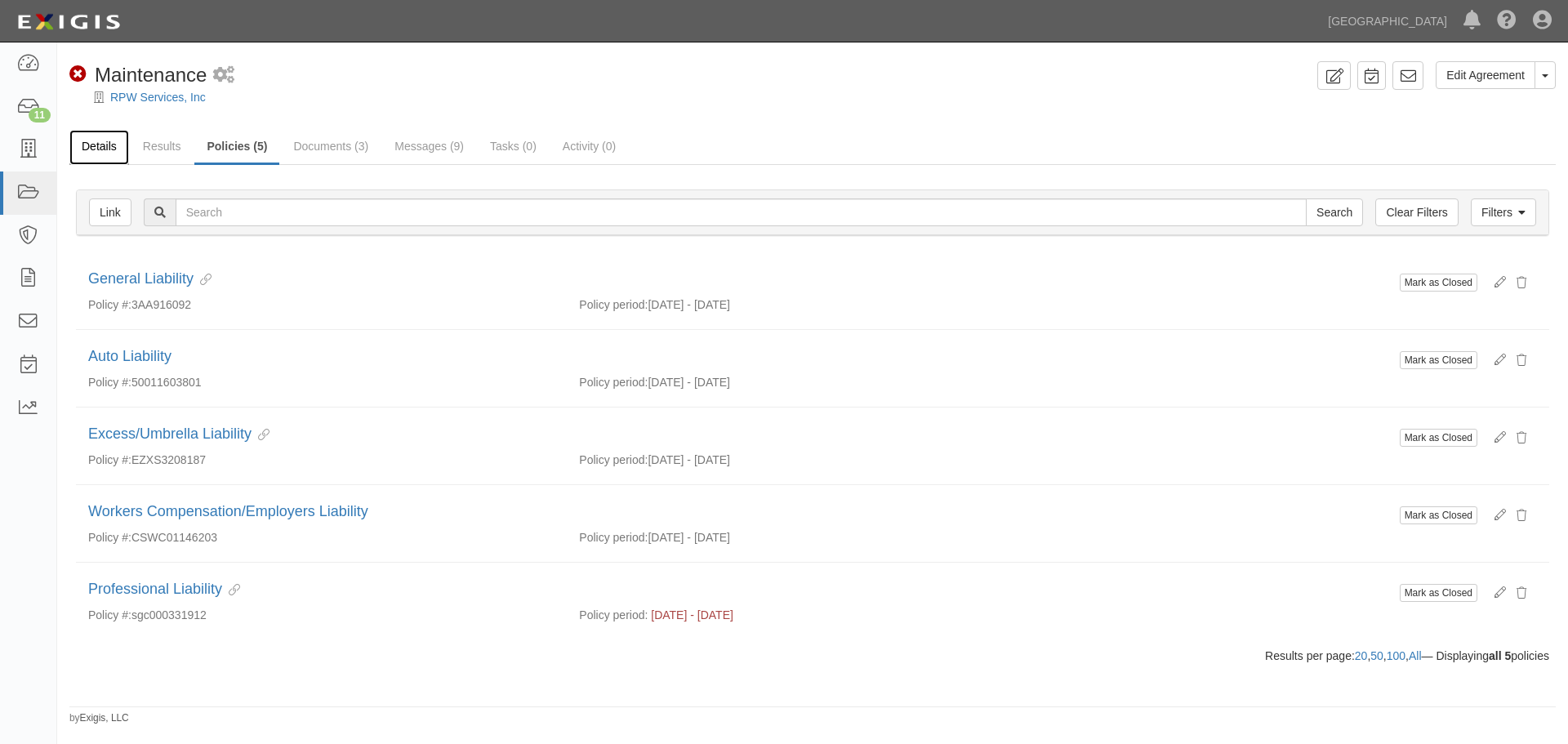
click at [106, 145] on link "Details" at bounding box center [99, 147] width 60 height 35
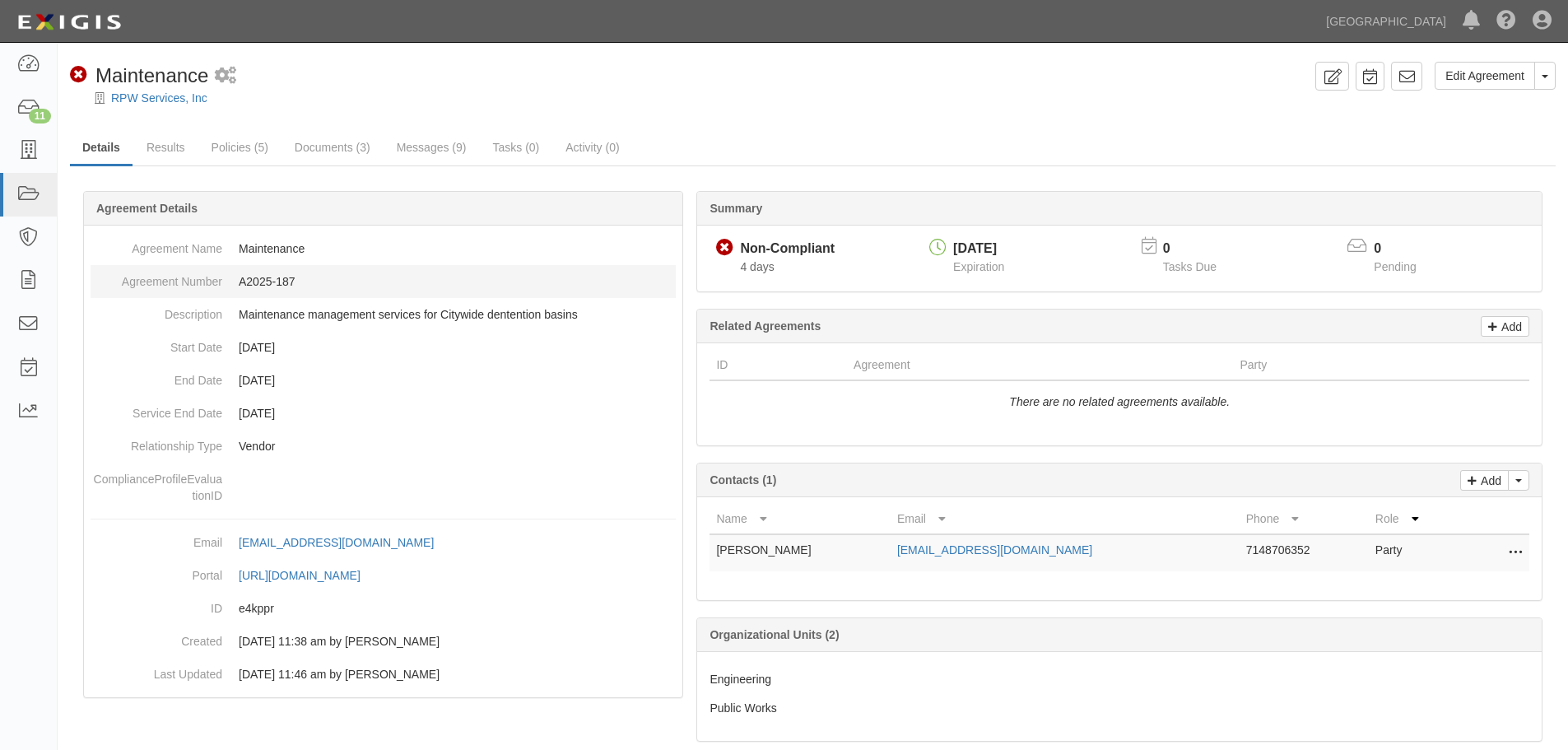
scroll to position [32, 0]
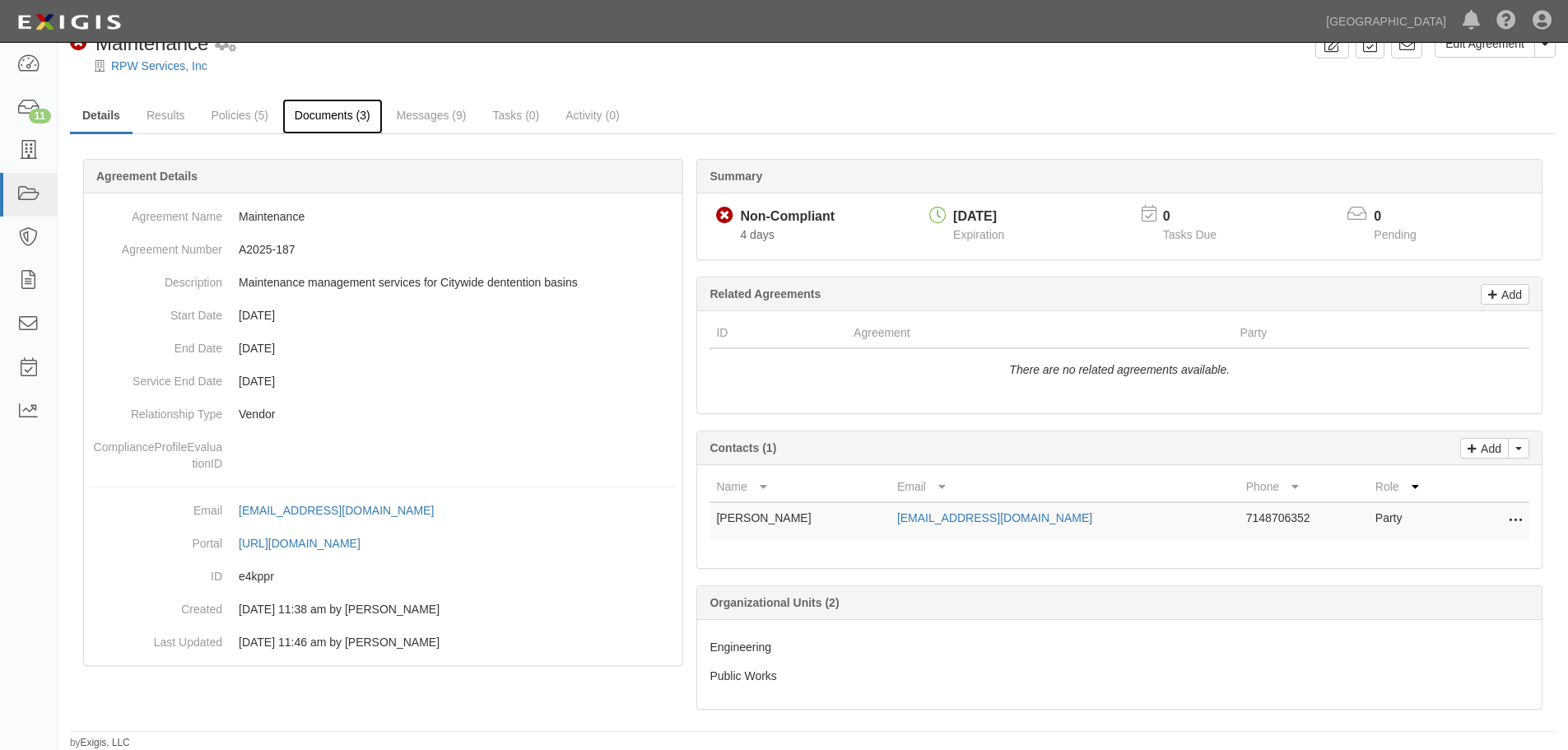
click at [323, 117] on link "Documents (3)" at bounding box center [333, 116] width 101 height 35
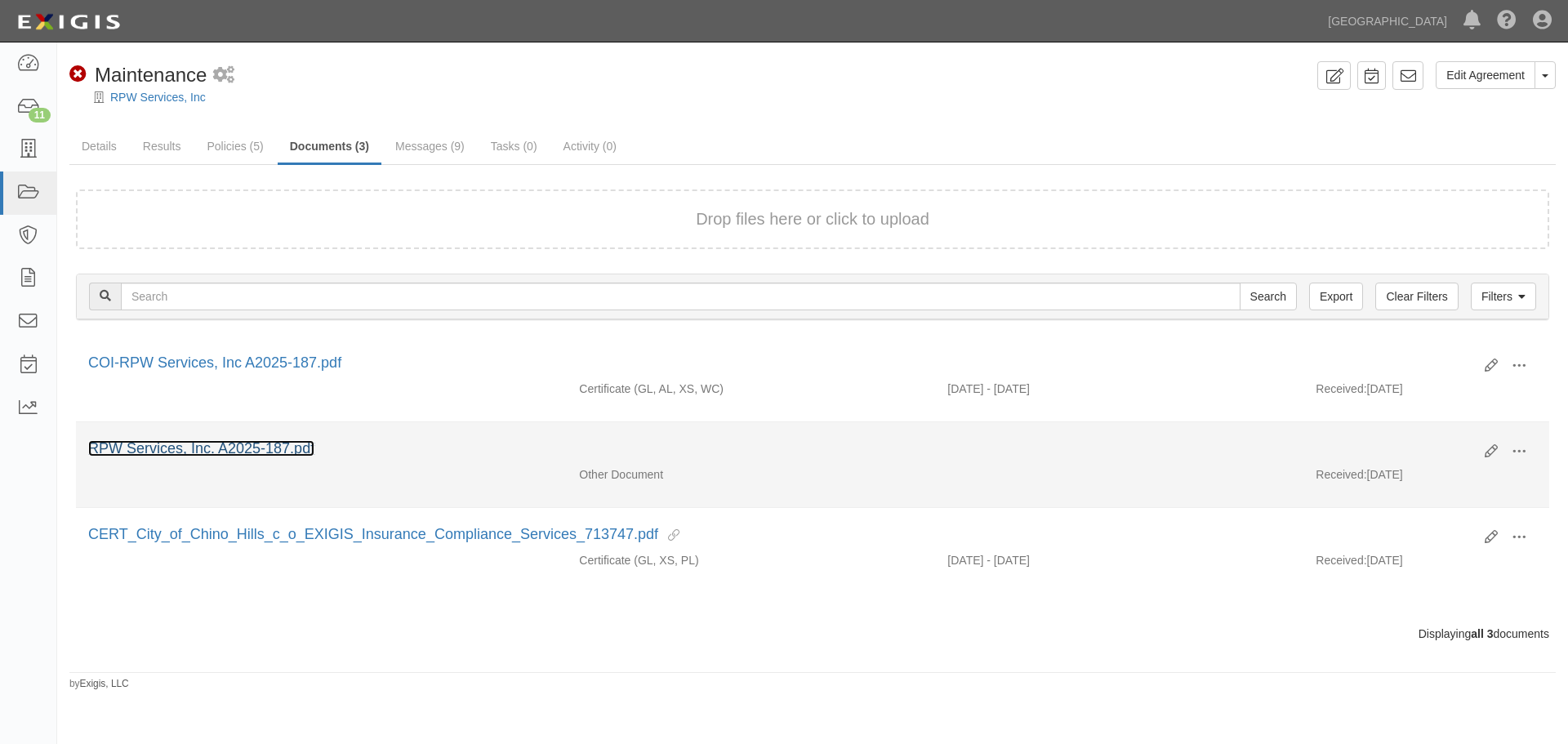
click at [238, 443] on link "RPW Services, Inc. A2025-187.pdf" at bounding box center [201, 448] width 226 height 16
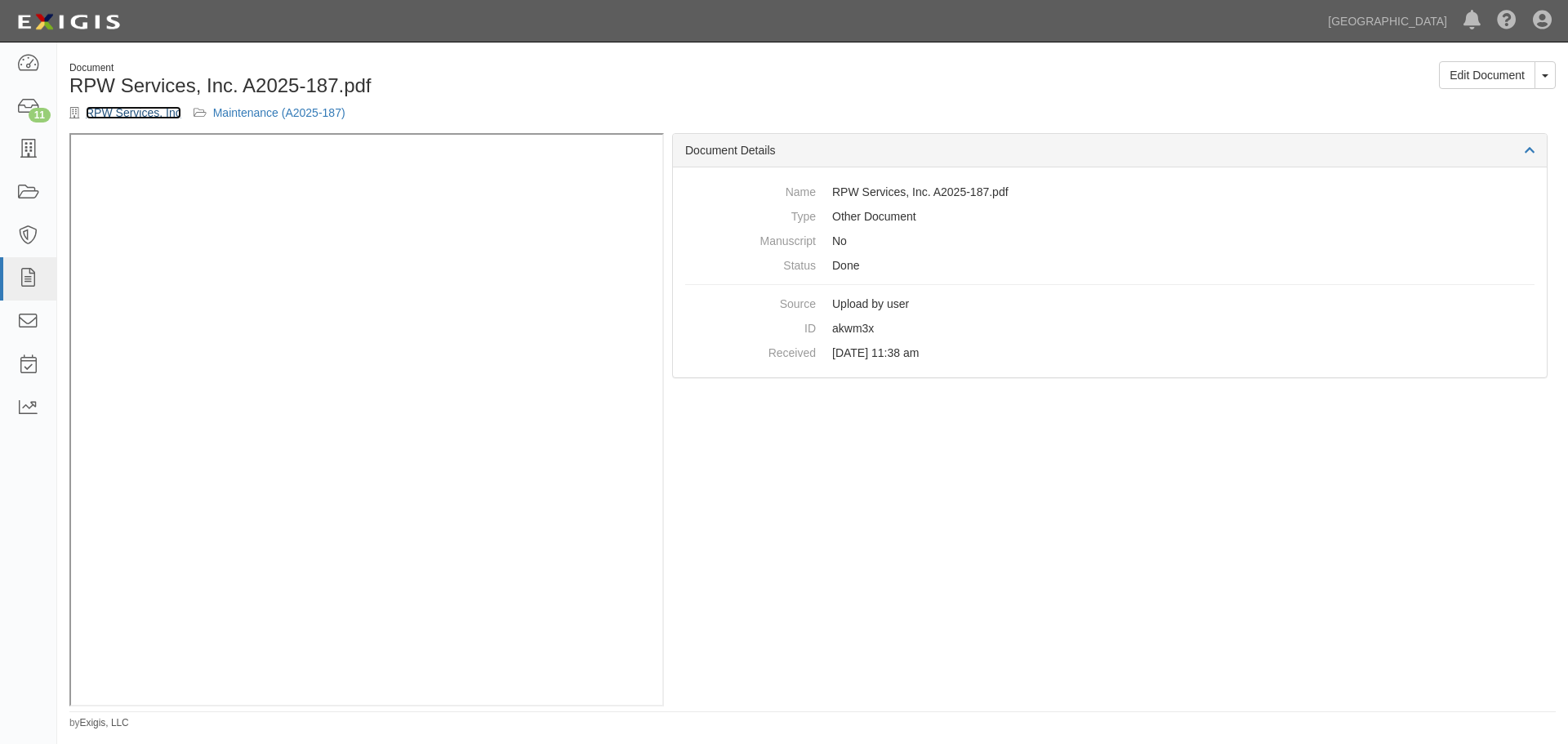
click at [144, 110] on link "RPW Services, Inc" at bounding box center [133, 113] width 96 height 13
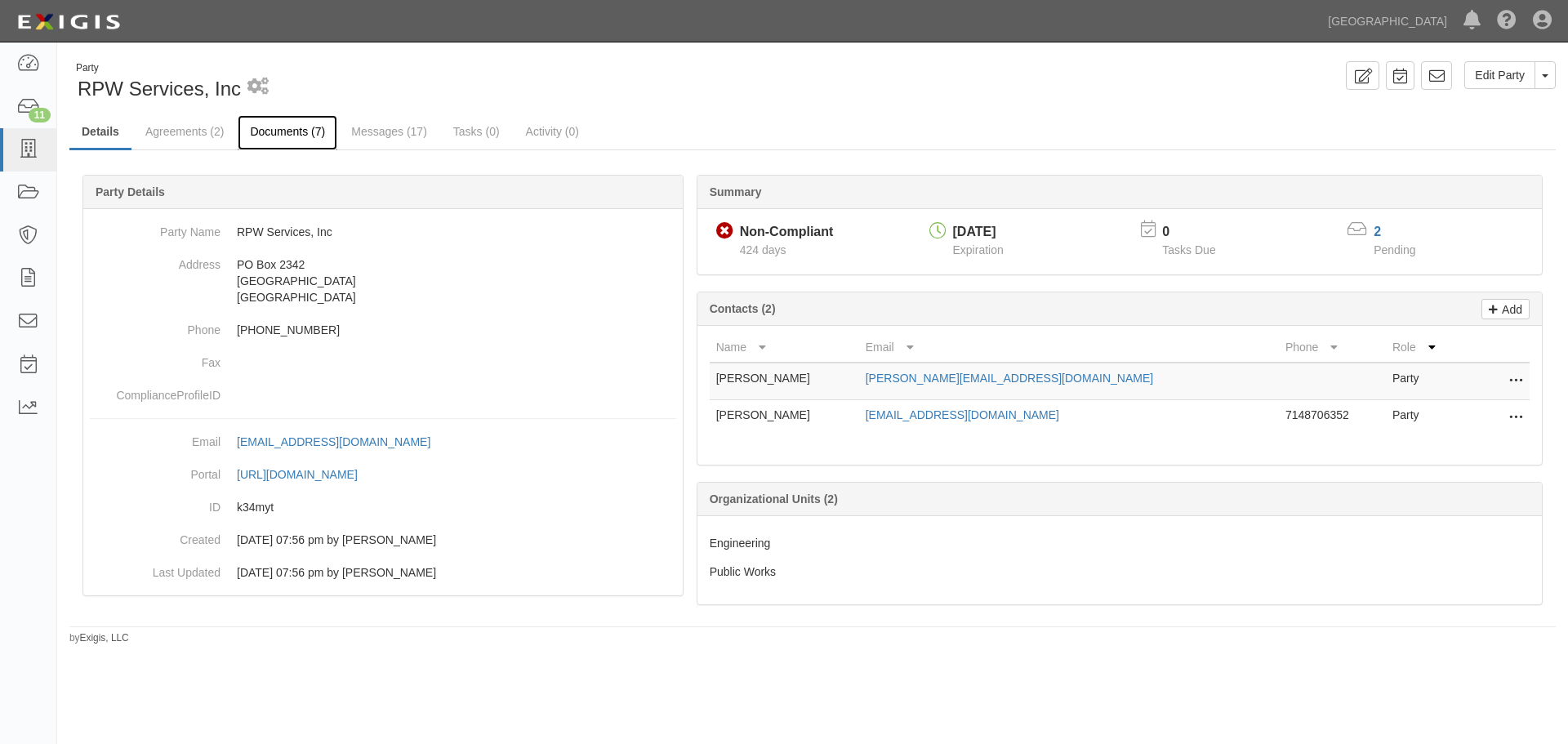
click at [279, 135] on link "Documents (7)" at bounding box center [288, 132] width 100 height 35
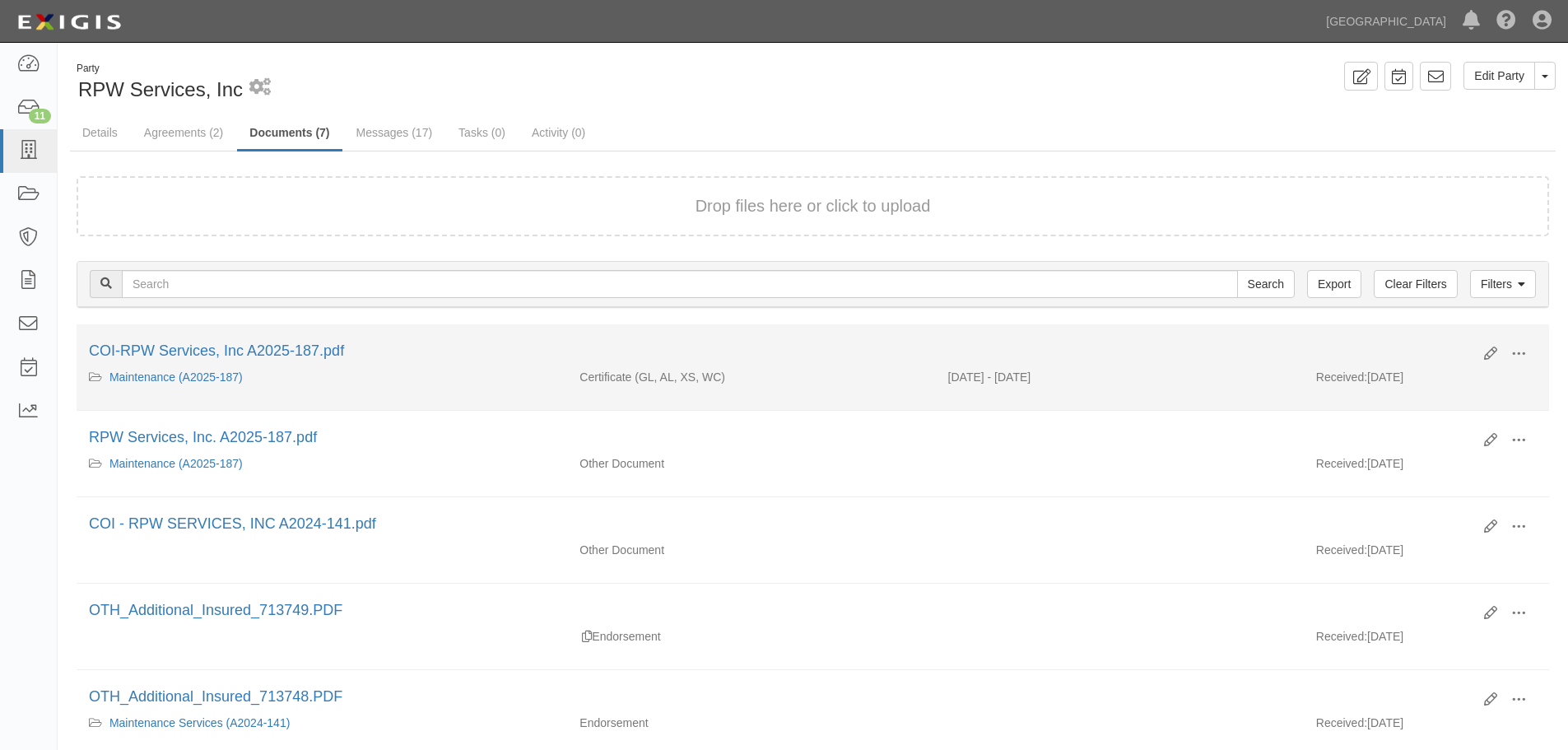
click at [273, 340] on div "COI-RPW Services, Inc A2025-187.pdf" at bounding box center [780, 351] width 1383 height 21
click at [269, 348] on link "COI-RPW Services, Inc A2025-187.pdf" at bounding box center [217, 350] width 255 height 16
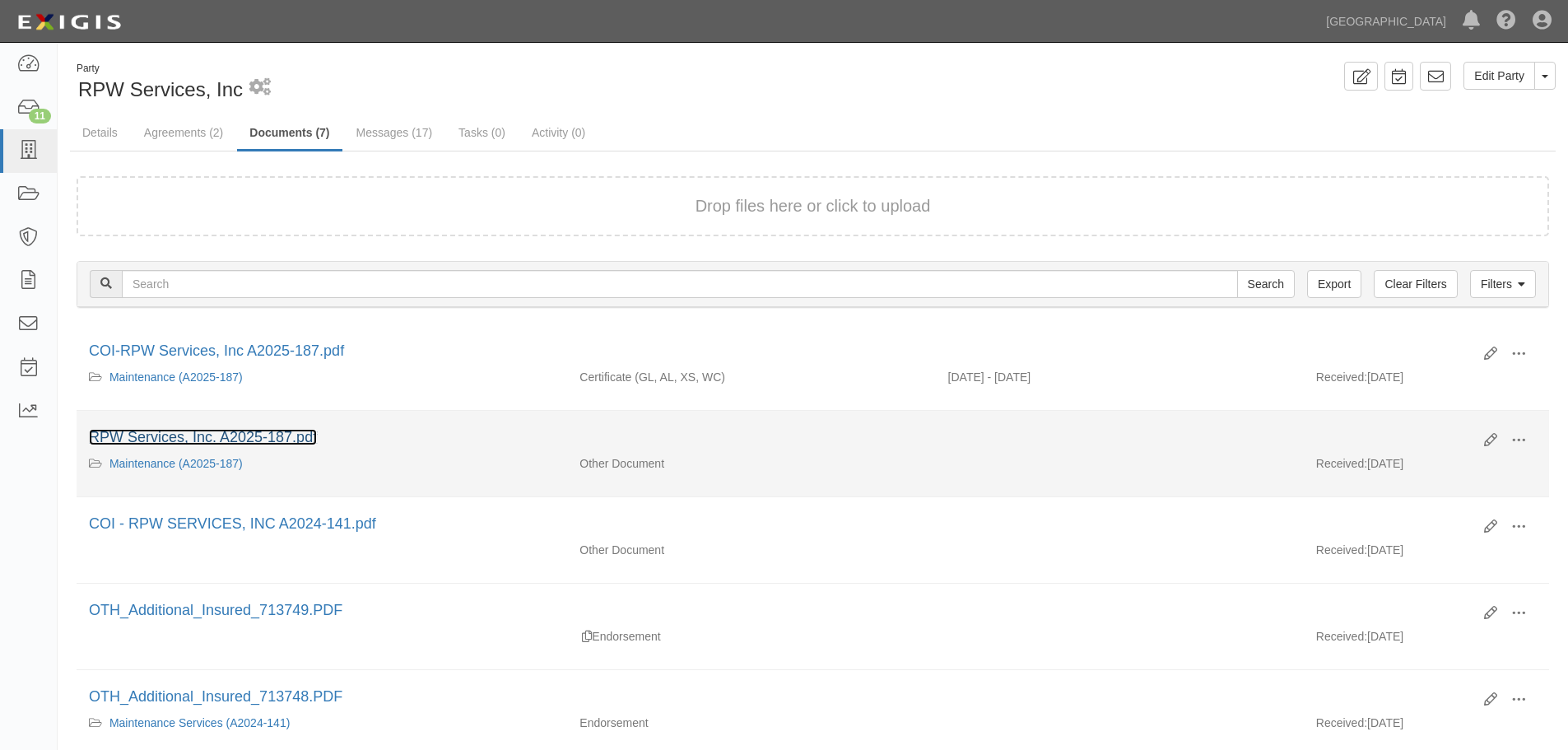
click at [204, 438] on link "RPW Services, Inc. A2025-187.pdf" at bounding box center [203, 437] width 228 height 16
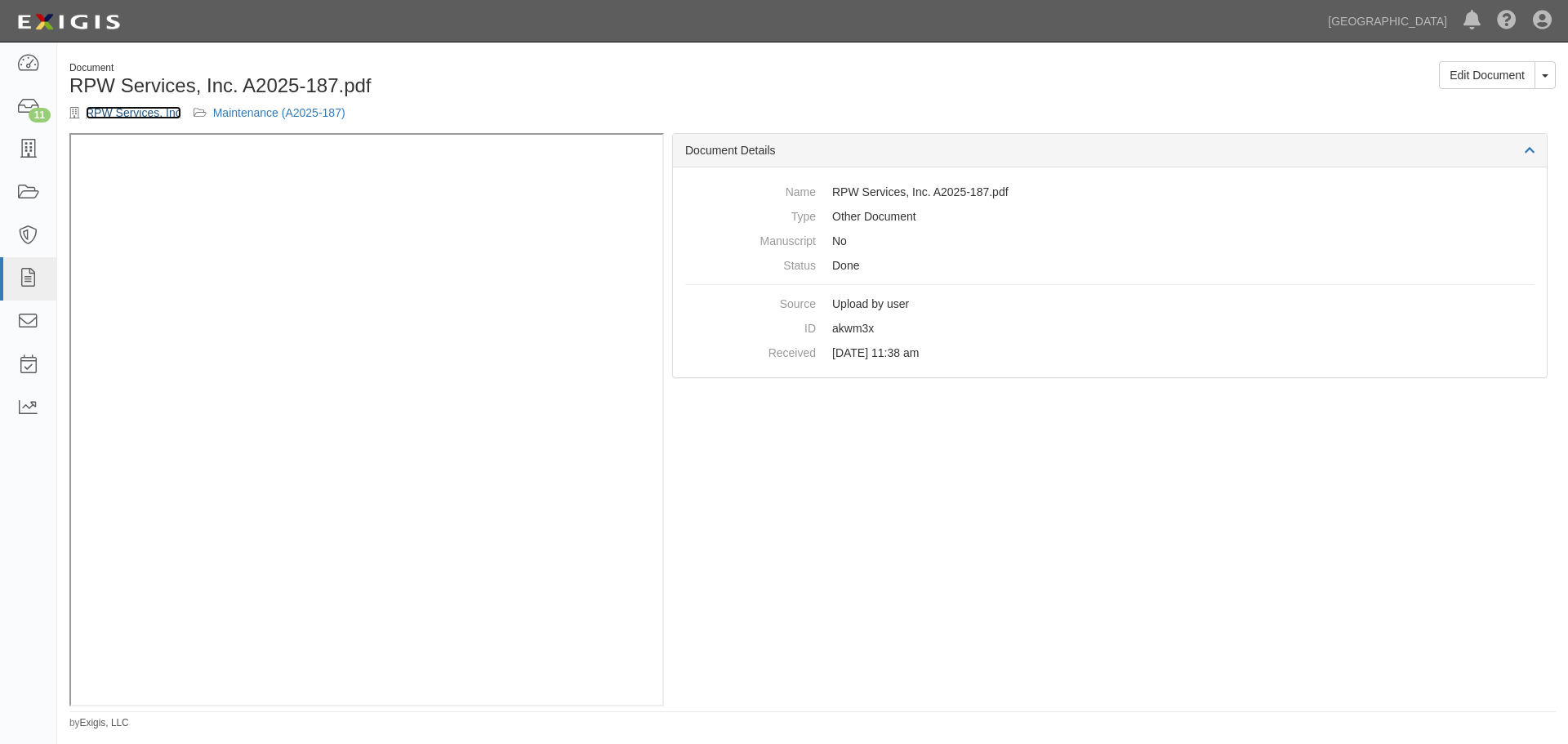
drag, startPoint x: 117, startPoint y: 110, endPoint x: 121, endPoint y: 132, distance: 22.4
click at [117, 110] on link "RPW Services, Inc" at bounding box center [133, 113] width 96 height 13
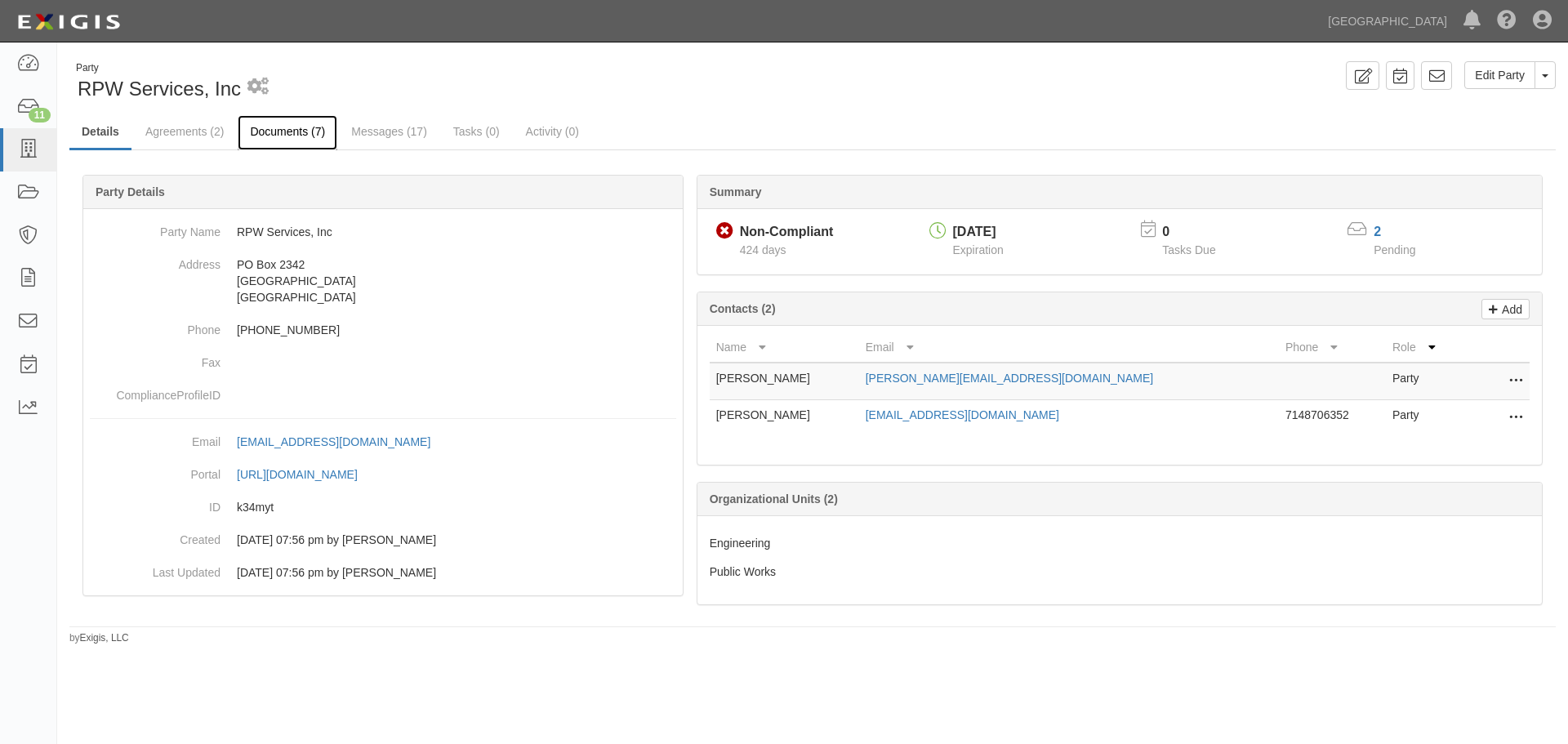
click at [298, 132] on link "Documents (7)" at bounding box center [288, 132] width 100 height 35
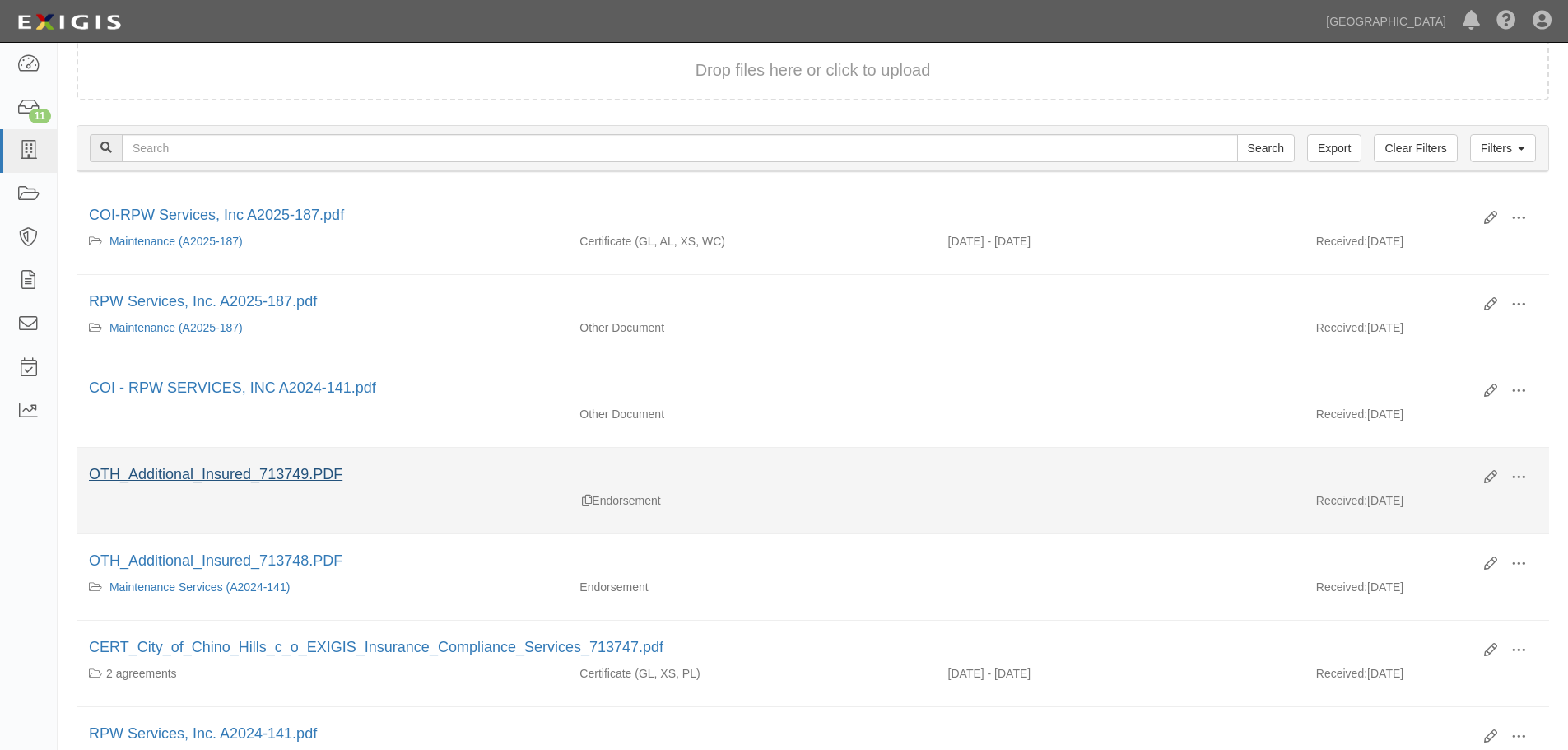
scroll to position [165, 0]
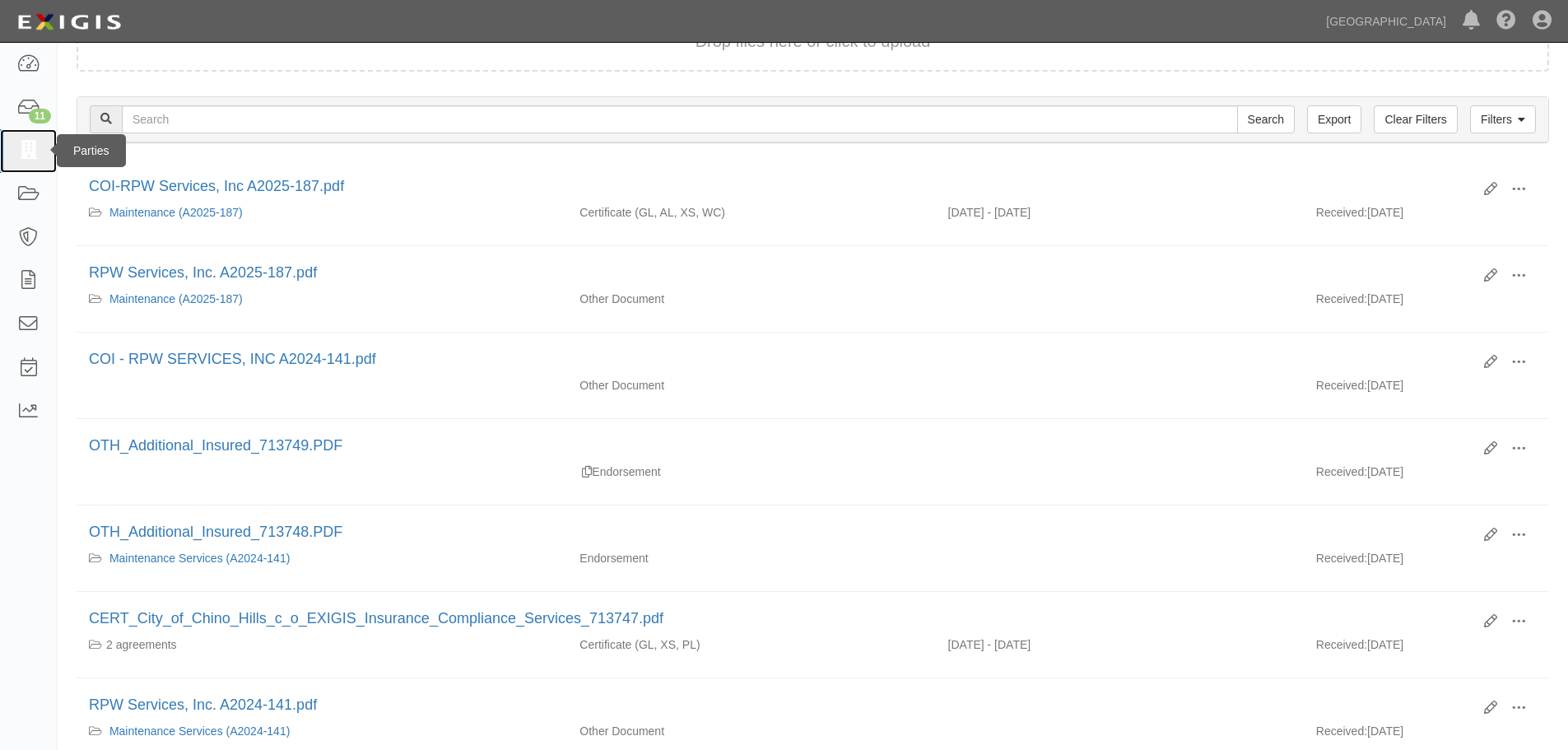
click at [25, 149] on icon at bounding box center [28, 151] width 23 height 19
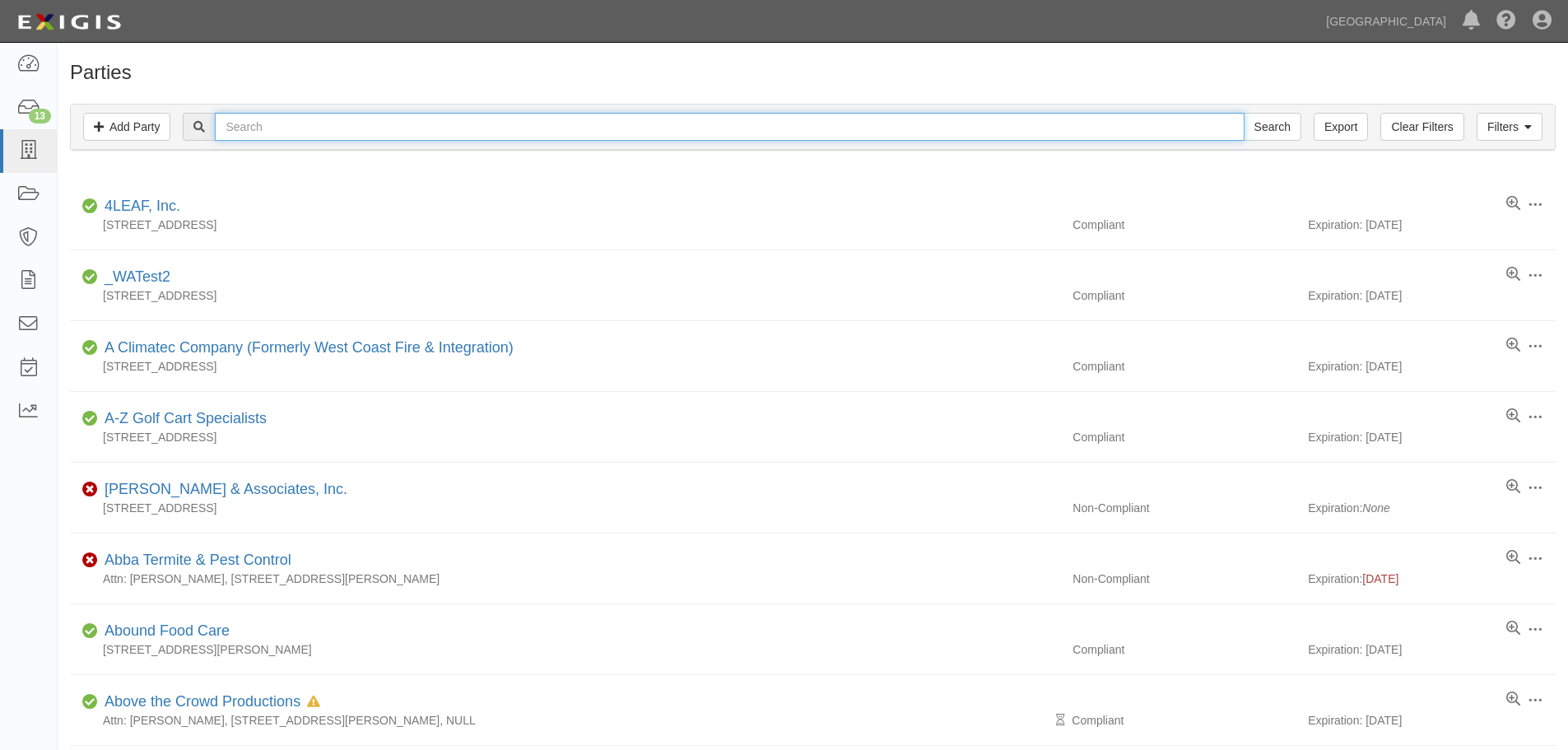
drag, startPoint x: 271, startPoint y: 120, endPoint x: 277, endPoint y: 112, distance: 10.0
click at [272, 120] on input "text" at bounding box center [729, 127] width 1028 height 28
type input "Leatherman"
click at [1243, 113] on input "Search" at bounding box center [1272, 127] width 58 height 28
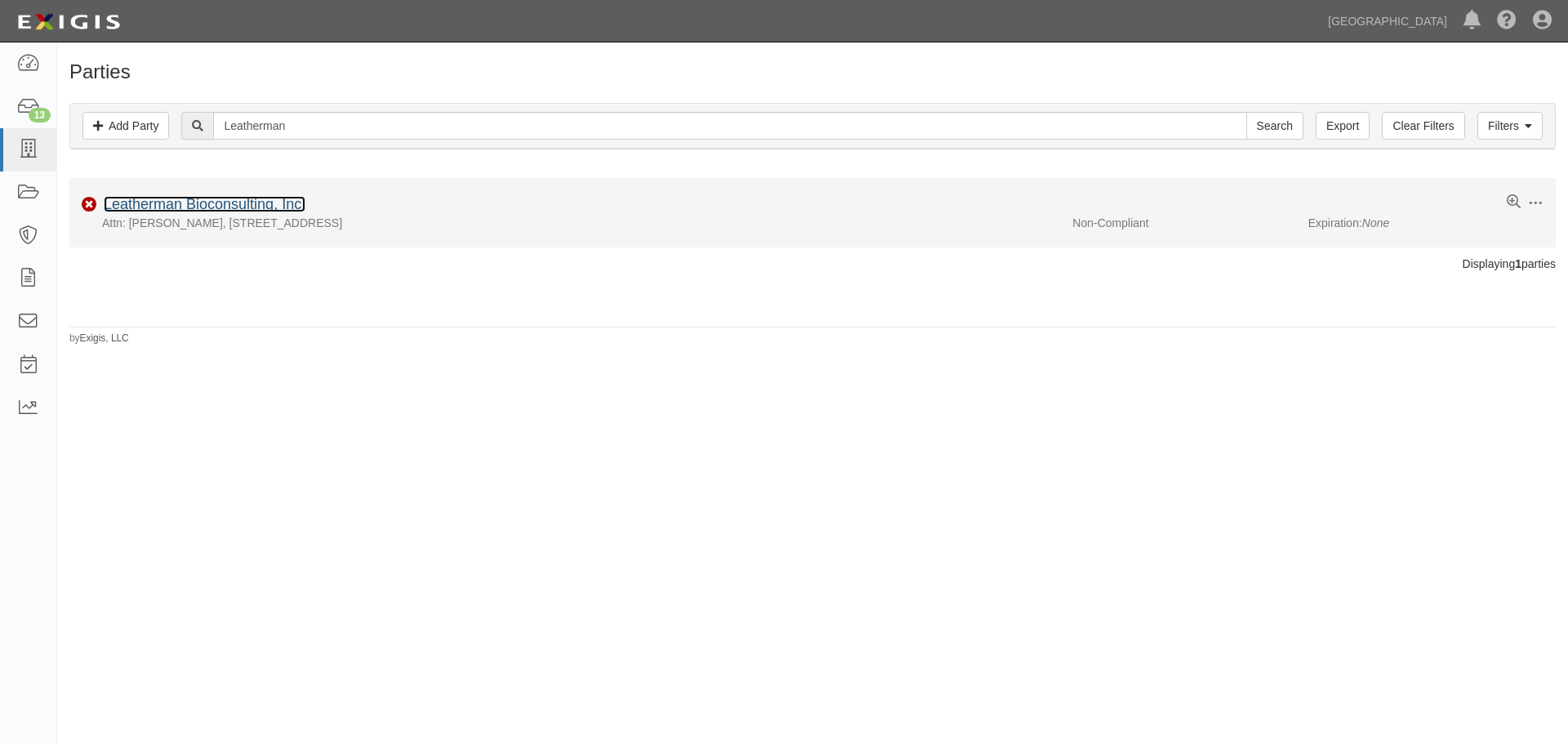
click at [240, 205] on link "Leatherman Bioconsulting, Inc." at bounding box center [204, 204] width 202 height 16
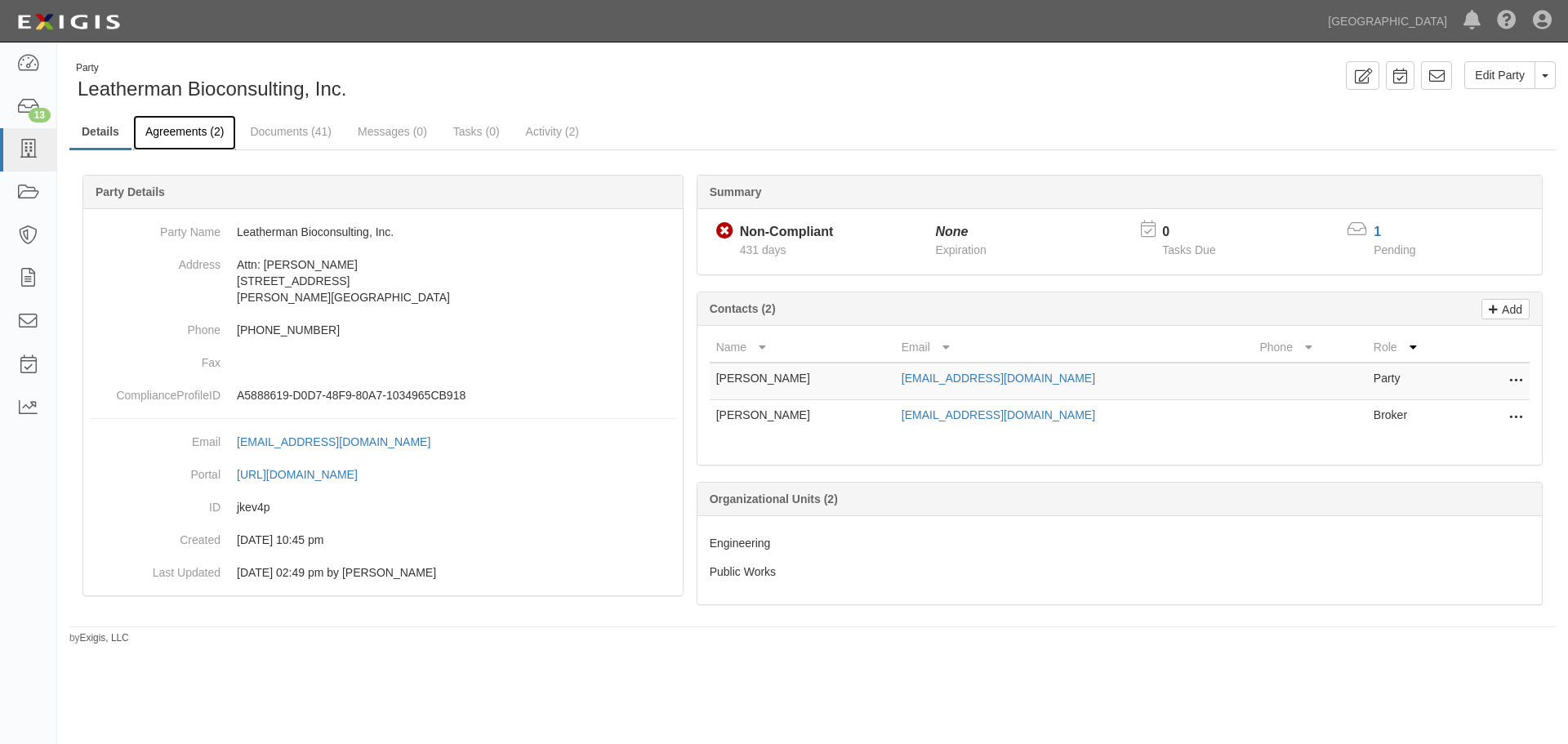
click at [222, 134] on link "Agreements (2)" at bounding box center [185, 132] width 103 height 35
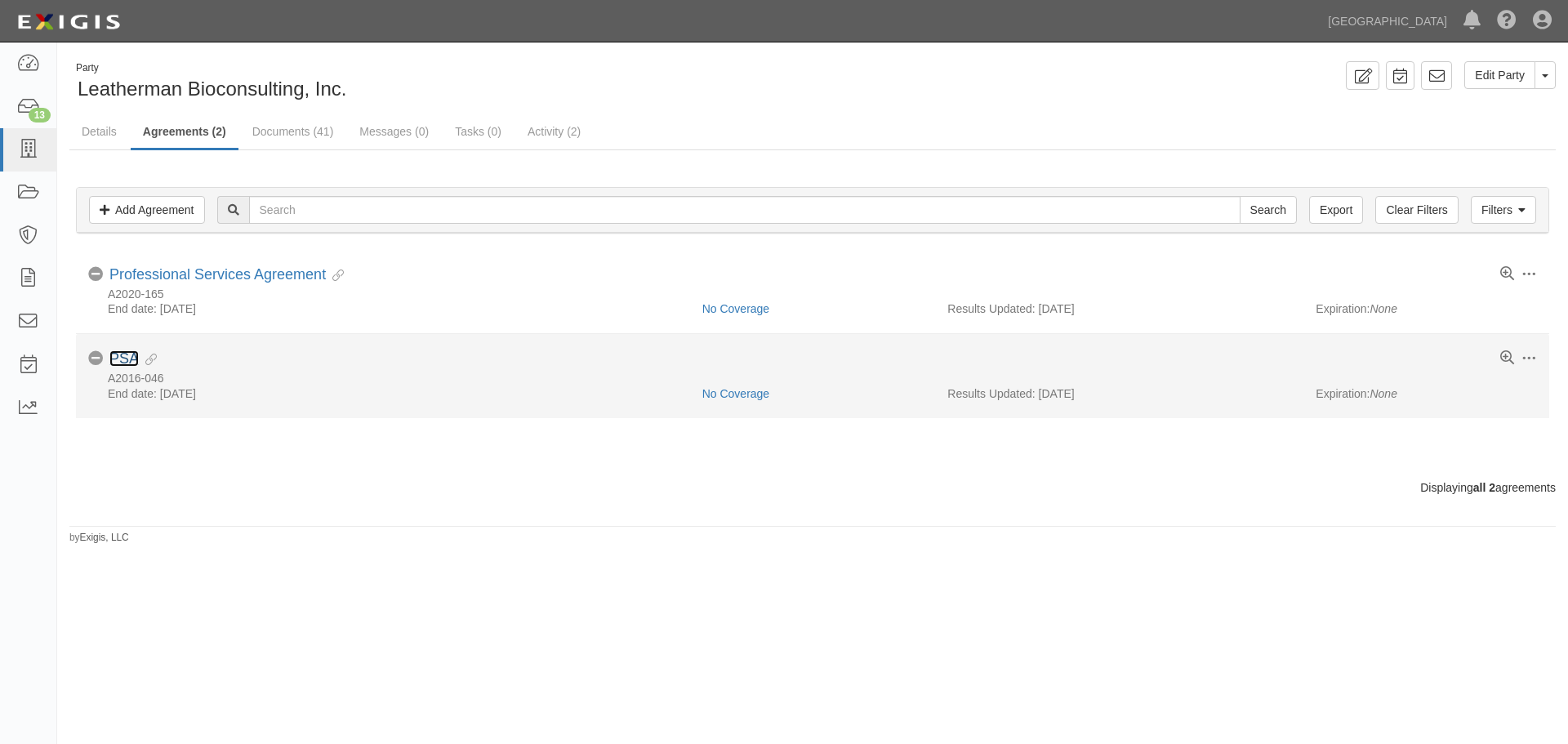
click at [130, 356] on link "PSA" at bounding box center [124, 358] width 29 height 16
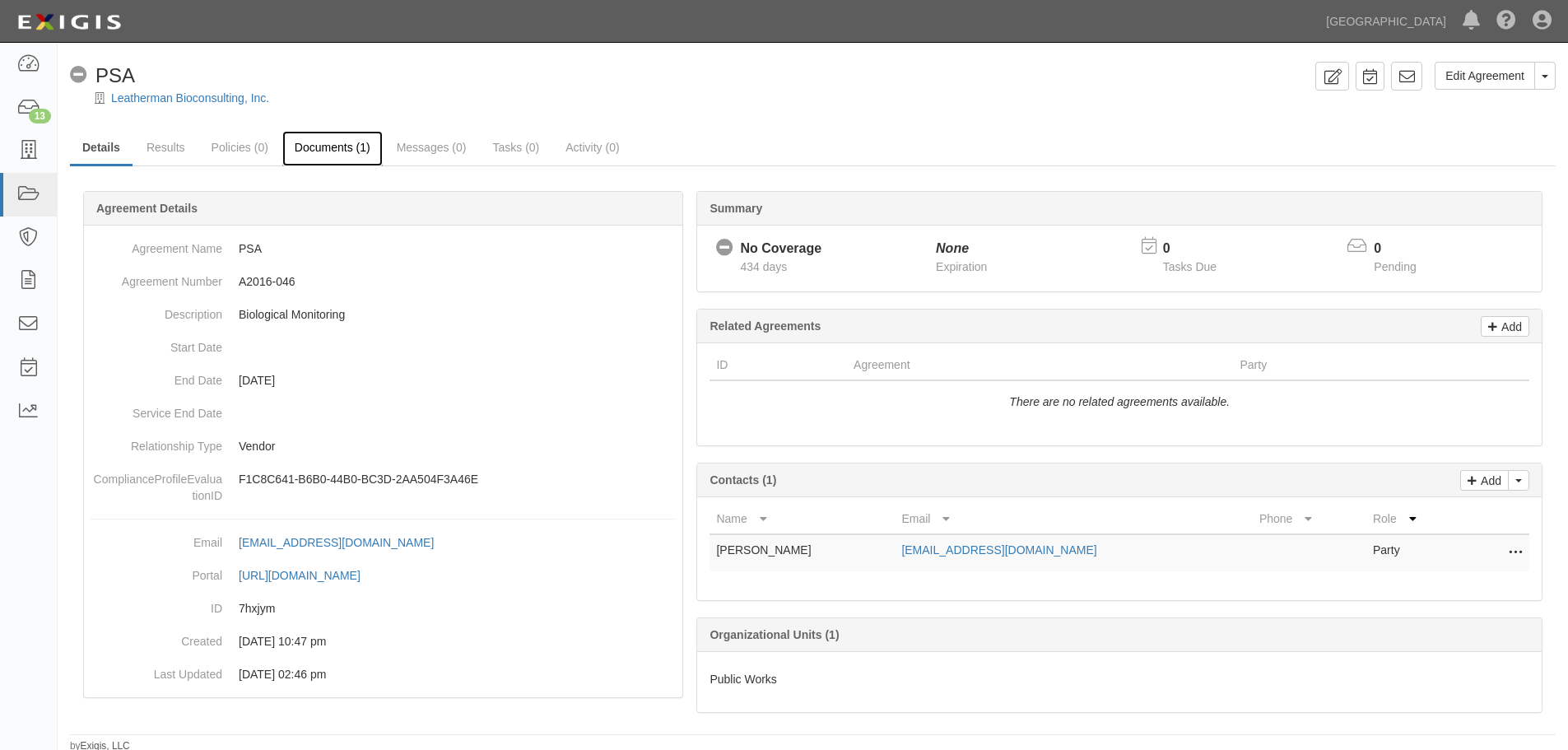
click at [321, 146] on link "Documents (1)" at bounding box center [333, 148] width 101 height 35
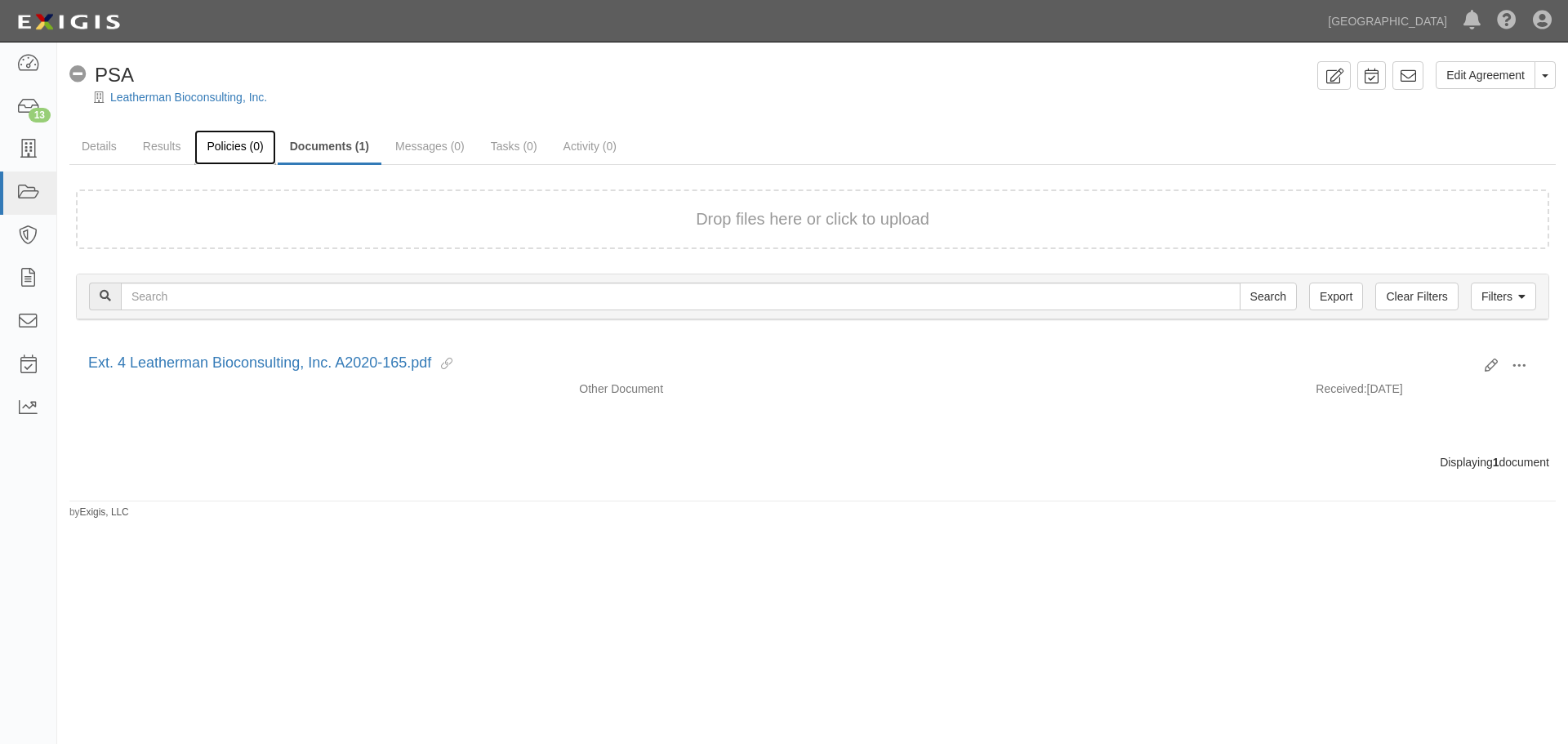
click at [219, 144] on link "Policies (0)" at bounding box center [235, 147] width 81 height 35
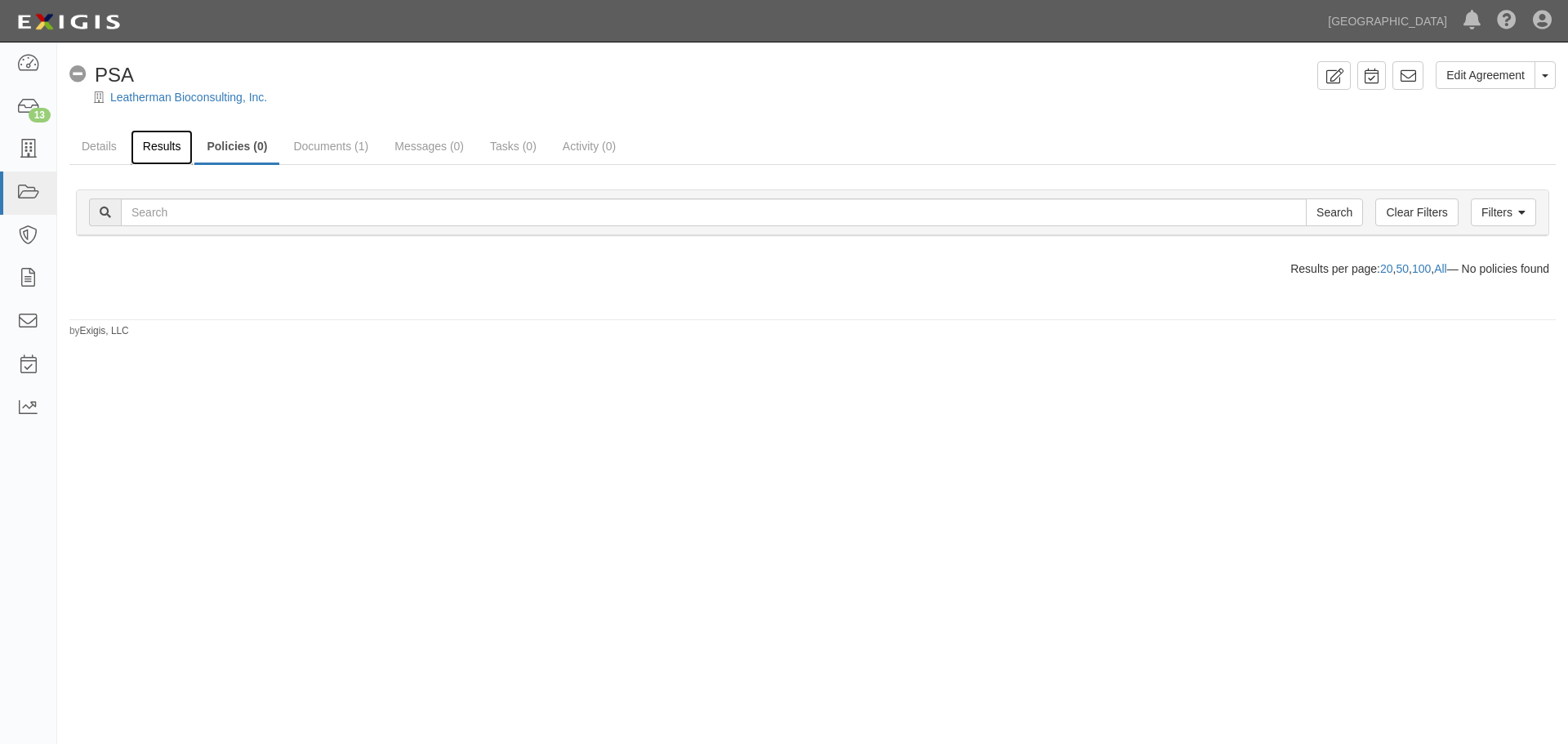
click at [169, 144] on link "Results" at bounding box center [162, 147] width 63 height 35
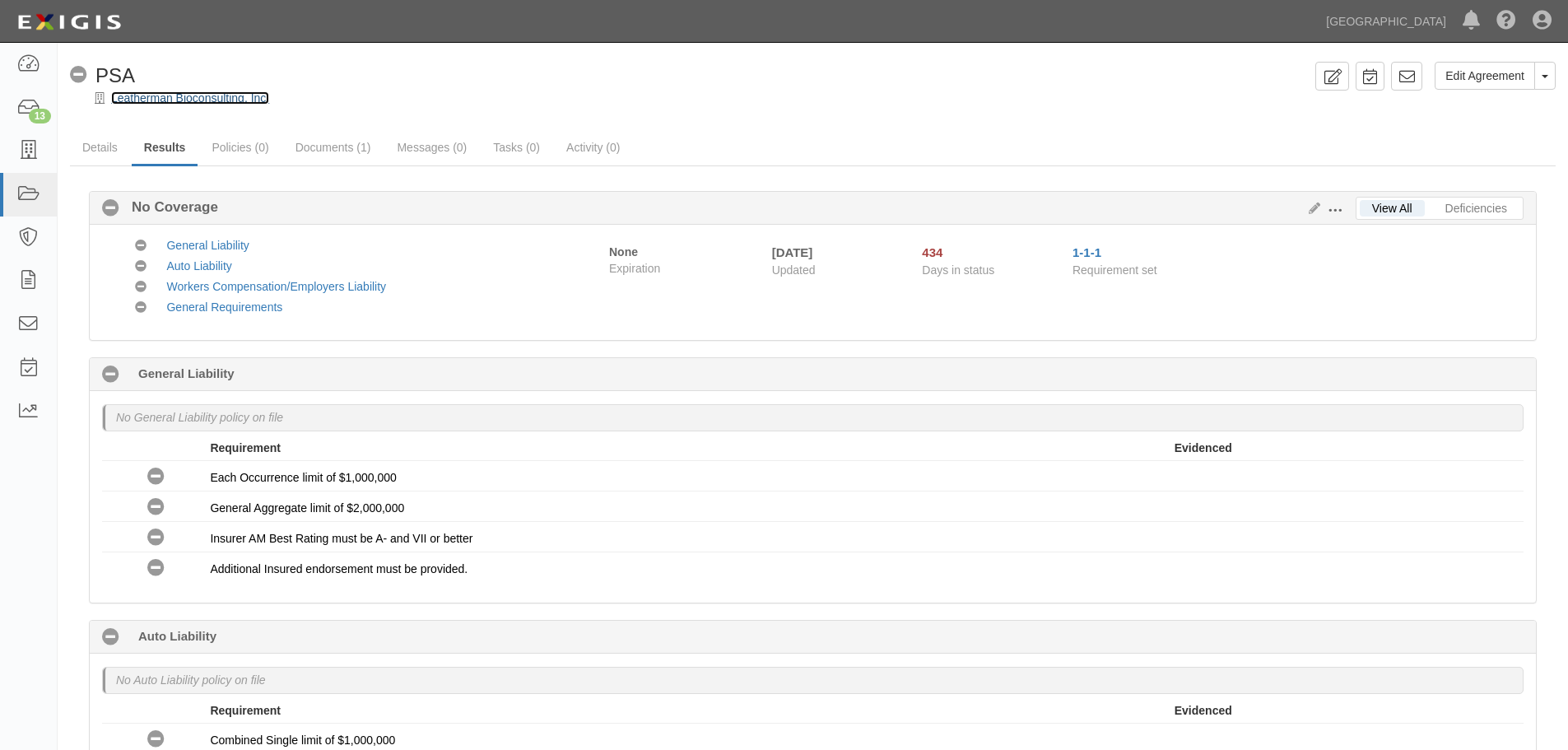
click at [226, 93] on link "Leatherman Bioconsulting, Inc." at bounding box center [190, 98] width 158 height 13
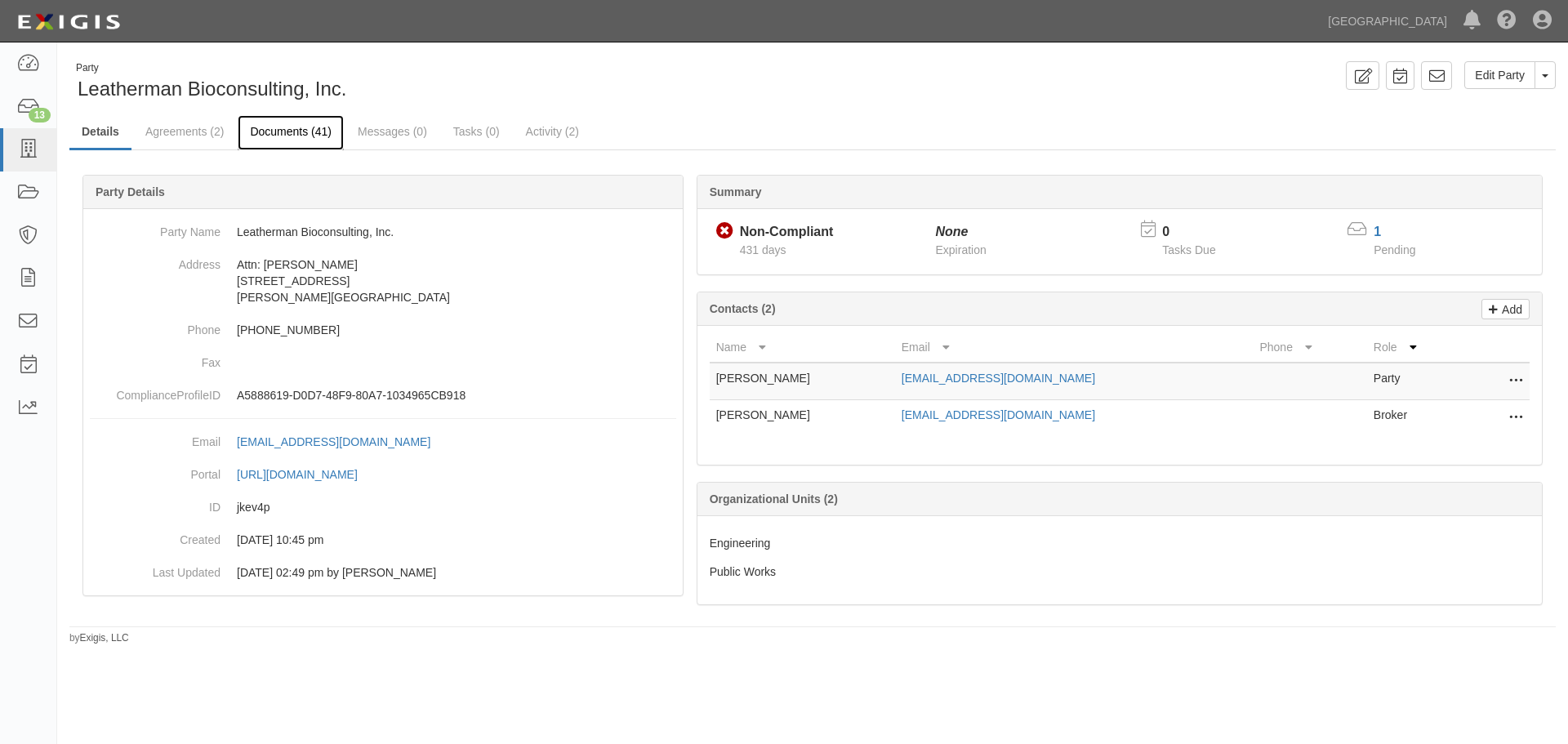
click at [289, 129] on link "Documents (41)" at bounding box center [291, 132] width 106 height 35
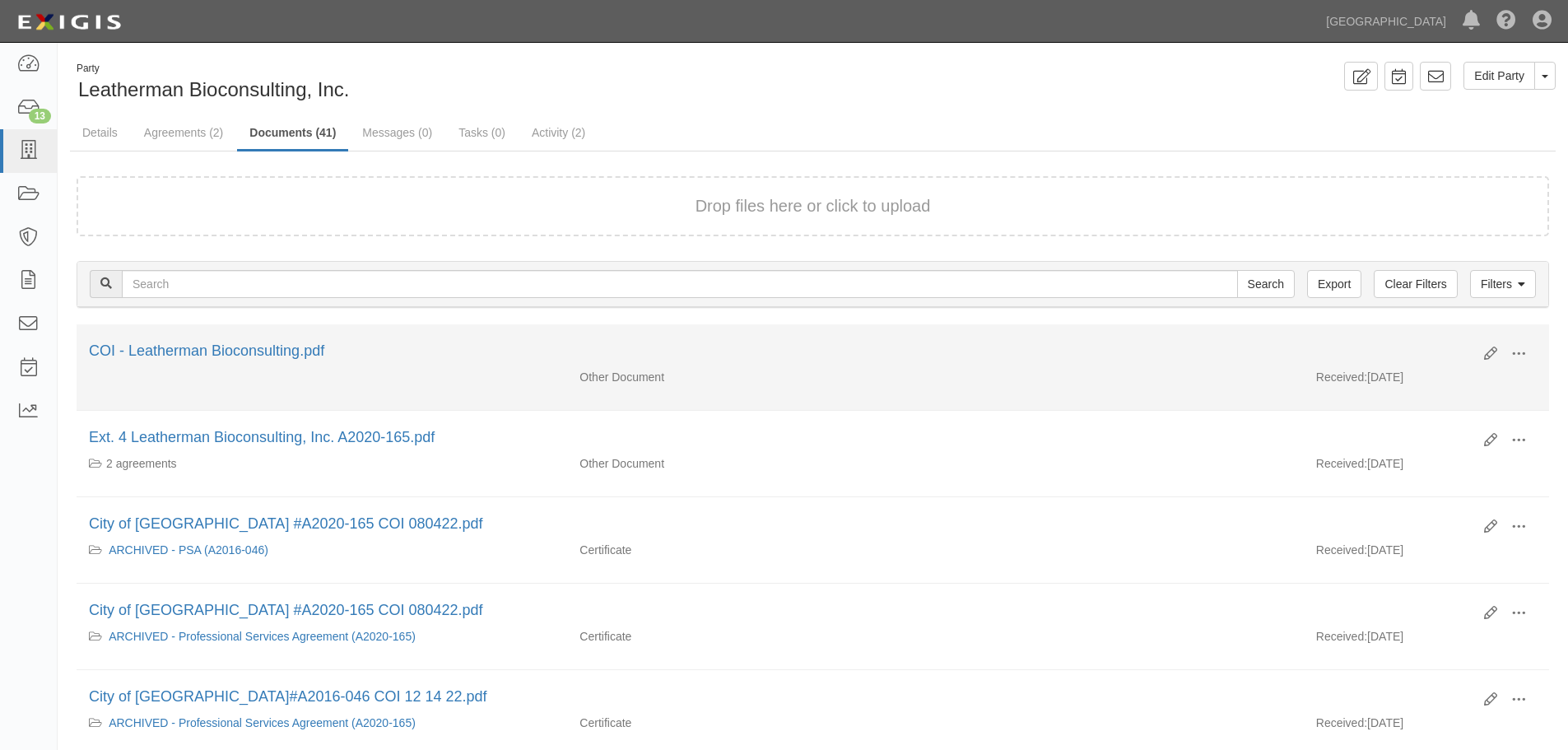
click at [288, 335] on li "Edit View View details Archive COI - Leatherman Bioconsulting.pdf Other Documen…" at bounding box center [812, 367] width 1472 height 87
click at [282, 349] on link "COI - Leatherman Bioconsulting.pdf" at bounding box center [207, 350] width 236 height 16
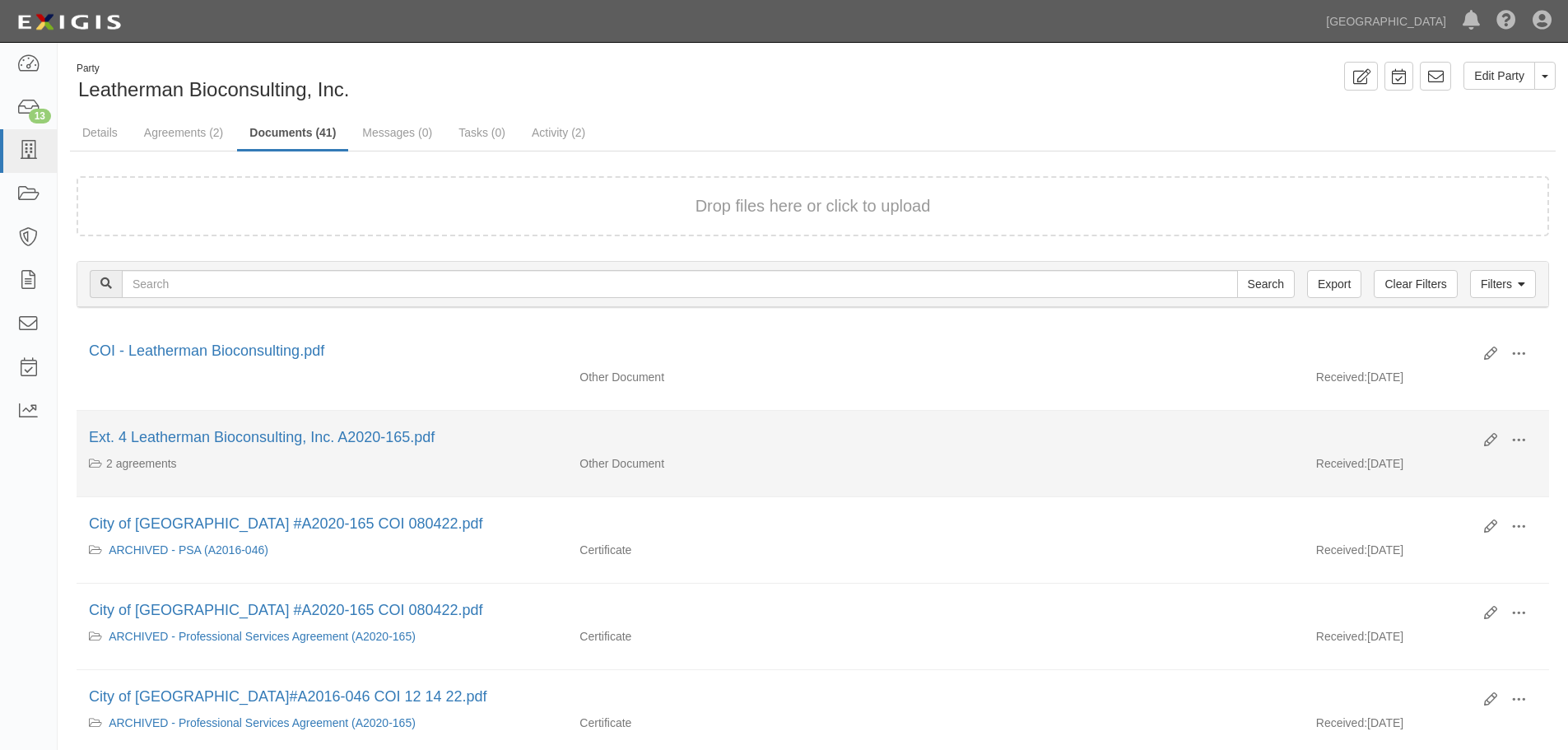
scroll to position [82, 0]
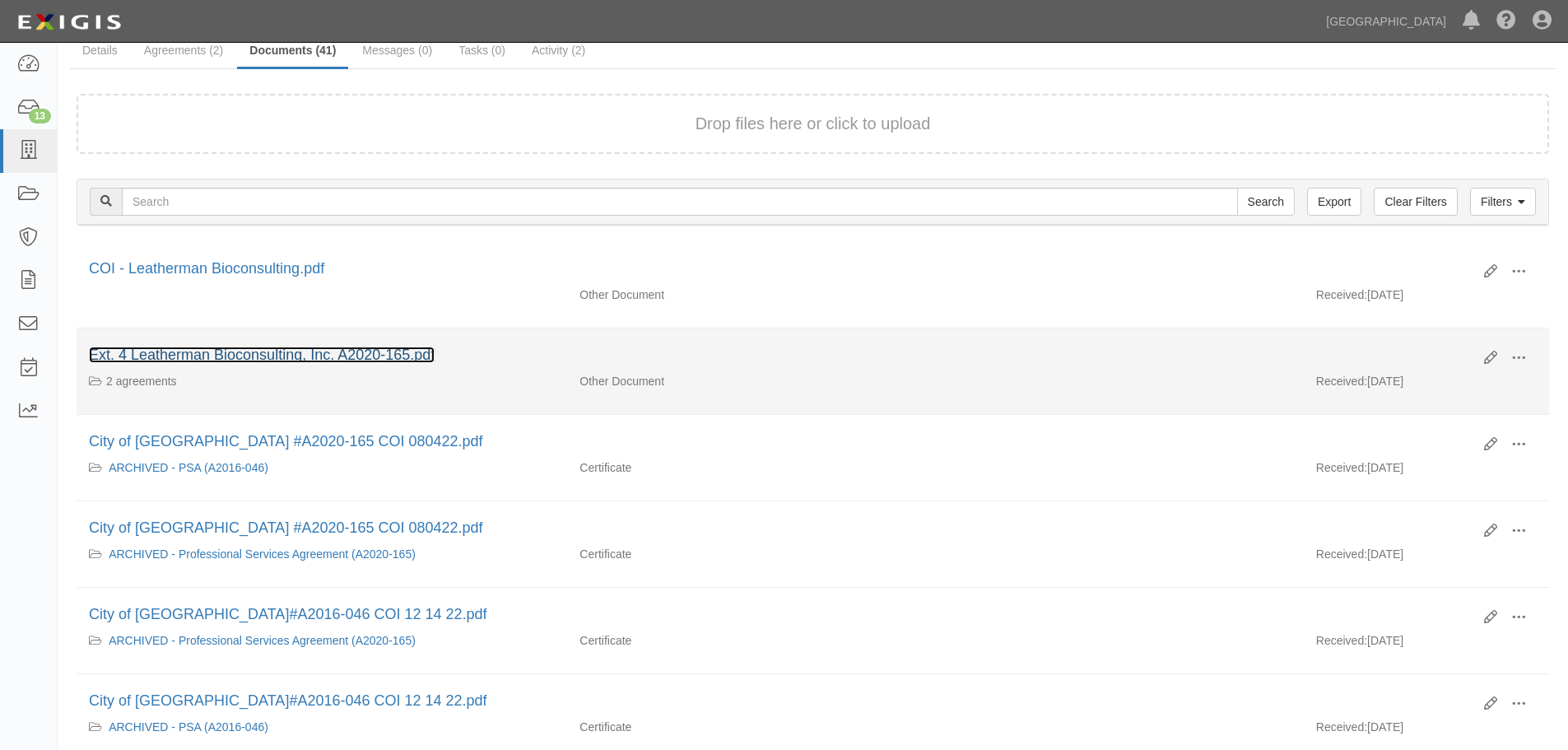
click at [276, 354] on link "Ext. 4 Leatherman Bioconsulting, Inc. A2020-165.pdf" at bounding box center [261, 354] width 345 height 16
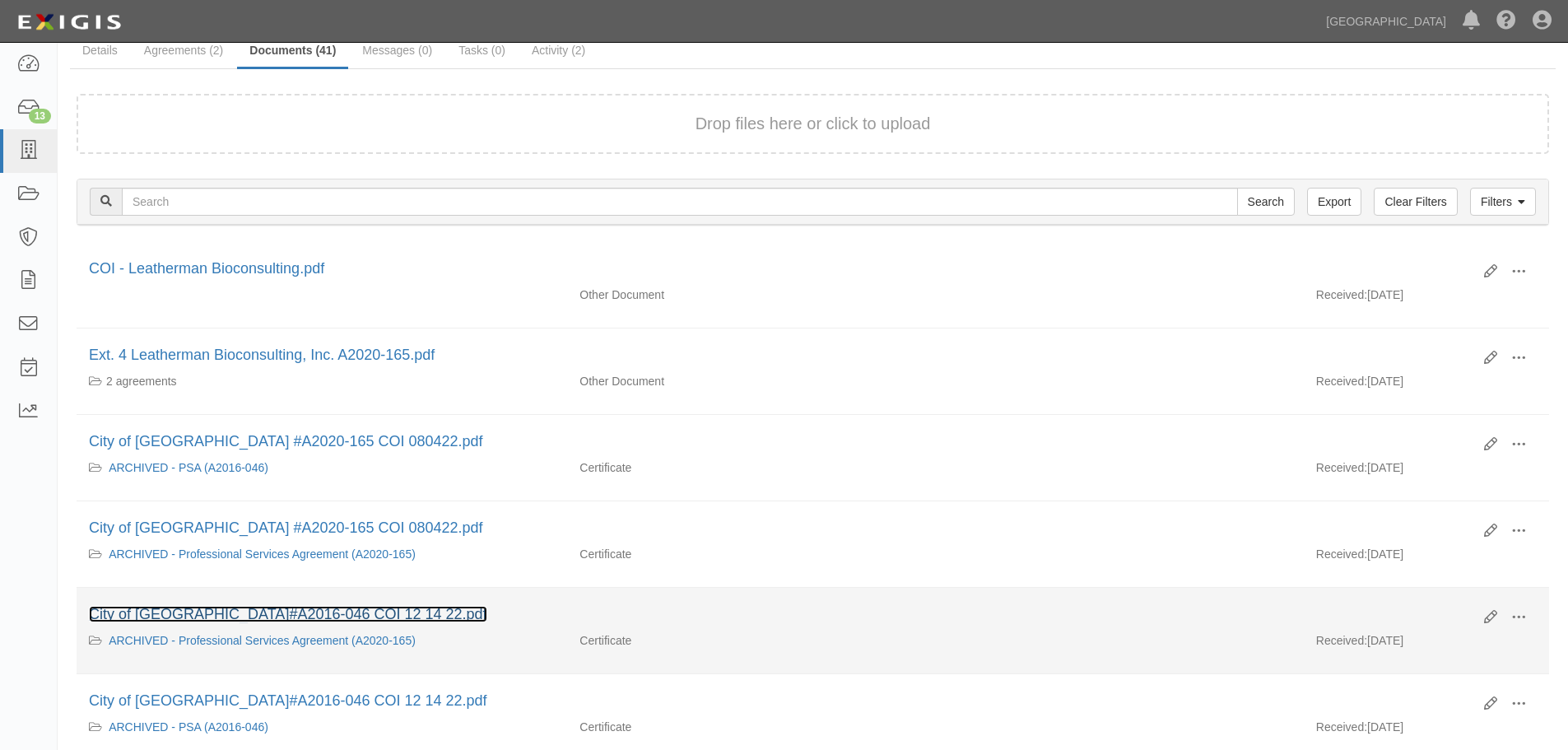
click at [321, 607] on link "City of Chino Hills_#A2016-046 COI 12 14 22.pdf" at bounding box center [288, 614] width 398 height 16
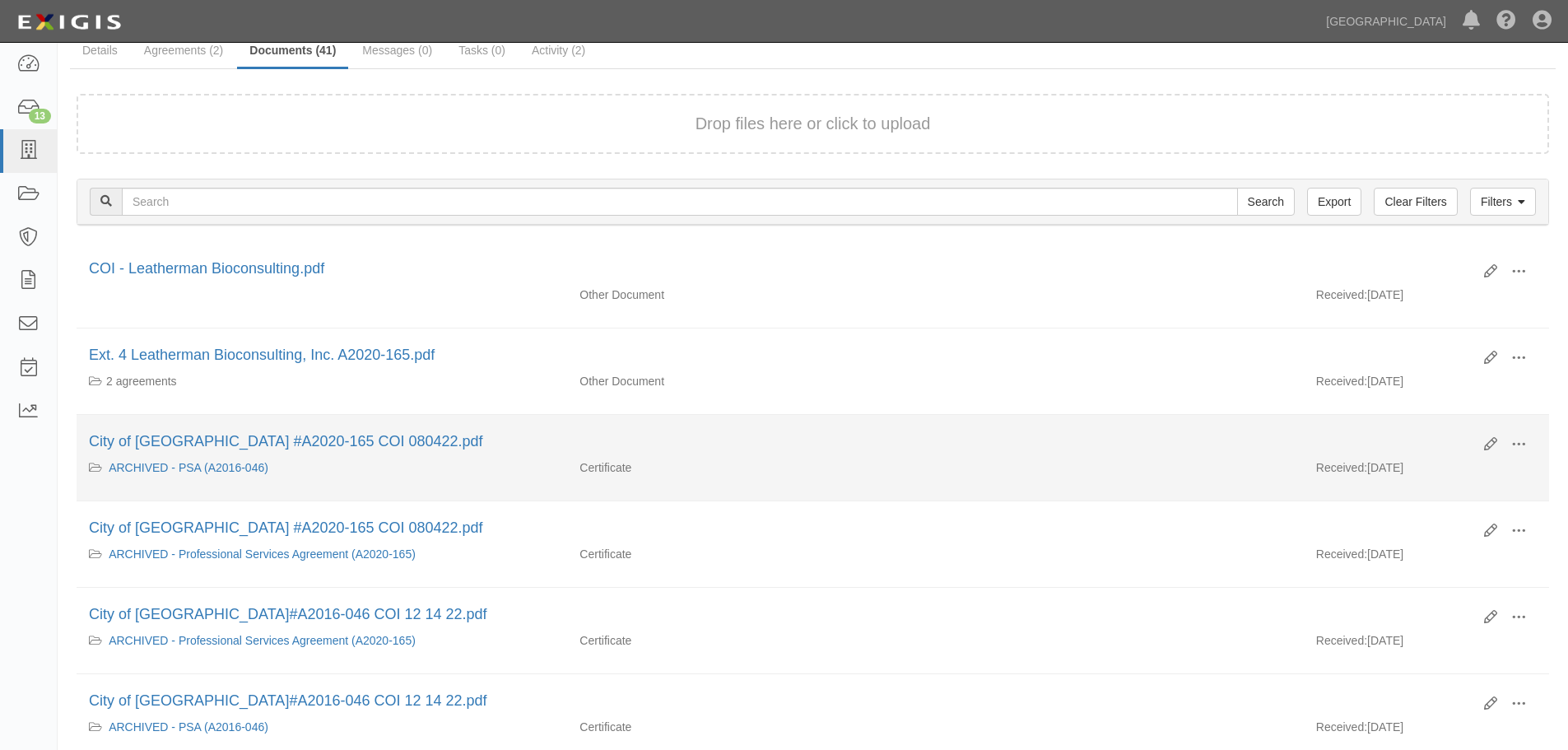
scroll to position [0, 0]
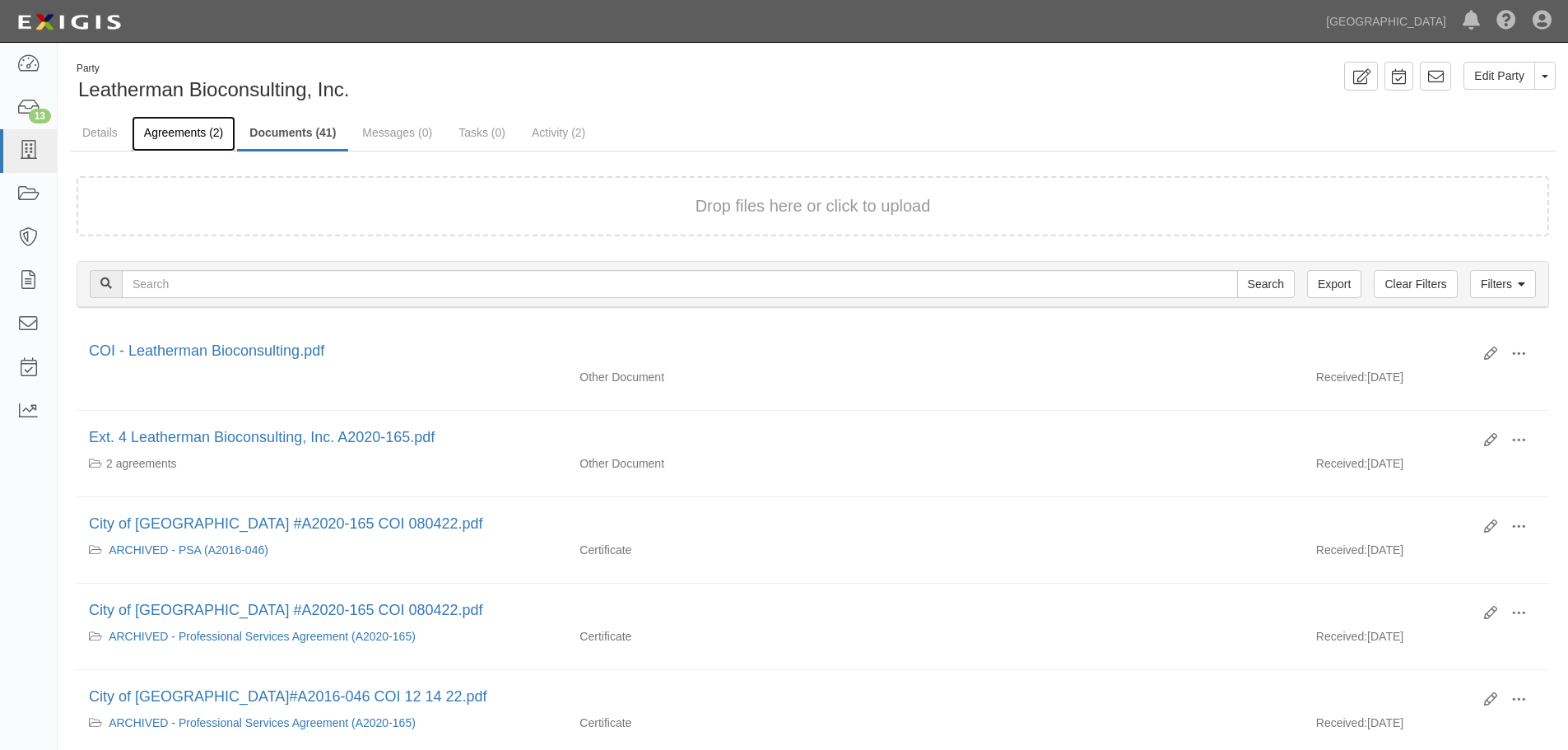
click at [170, 131] on link "Agreements (2)" at bounding box center [184, 134] width 104 height 35
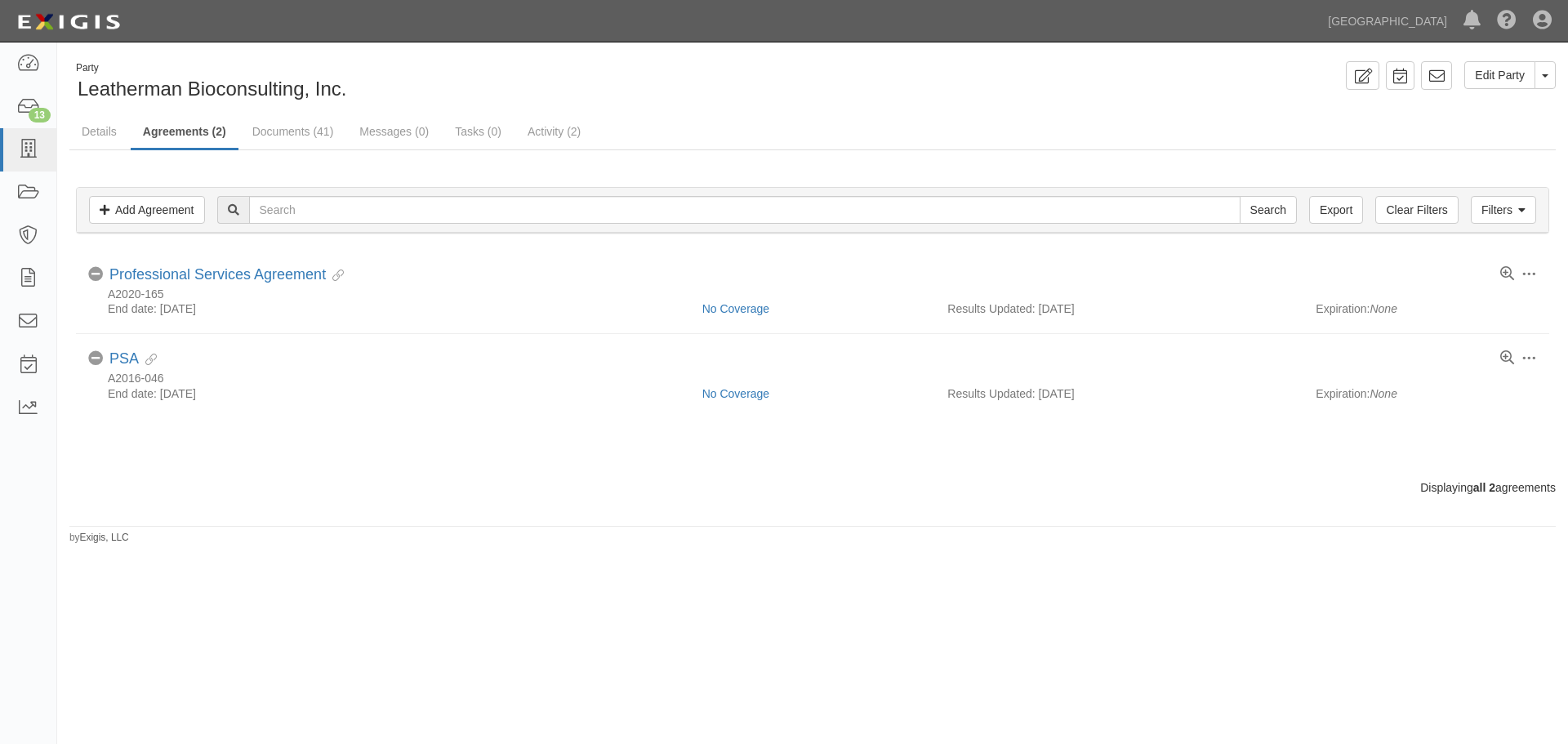
click at [472, 589] on div "Party Leatherman Bioconsulting, Inc. Edit Party Toggle Party Dropdown View Audi…" at bounding box center [784, 383] width 1568 height 670
click at [293, 135] on link "Documents (41)" at bounding box center [293, 132] width 106 height 35
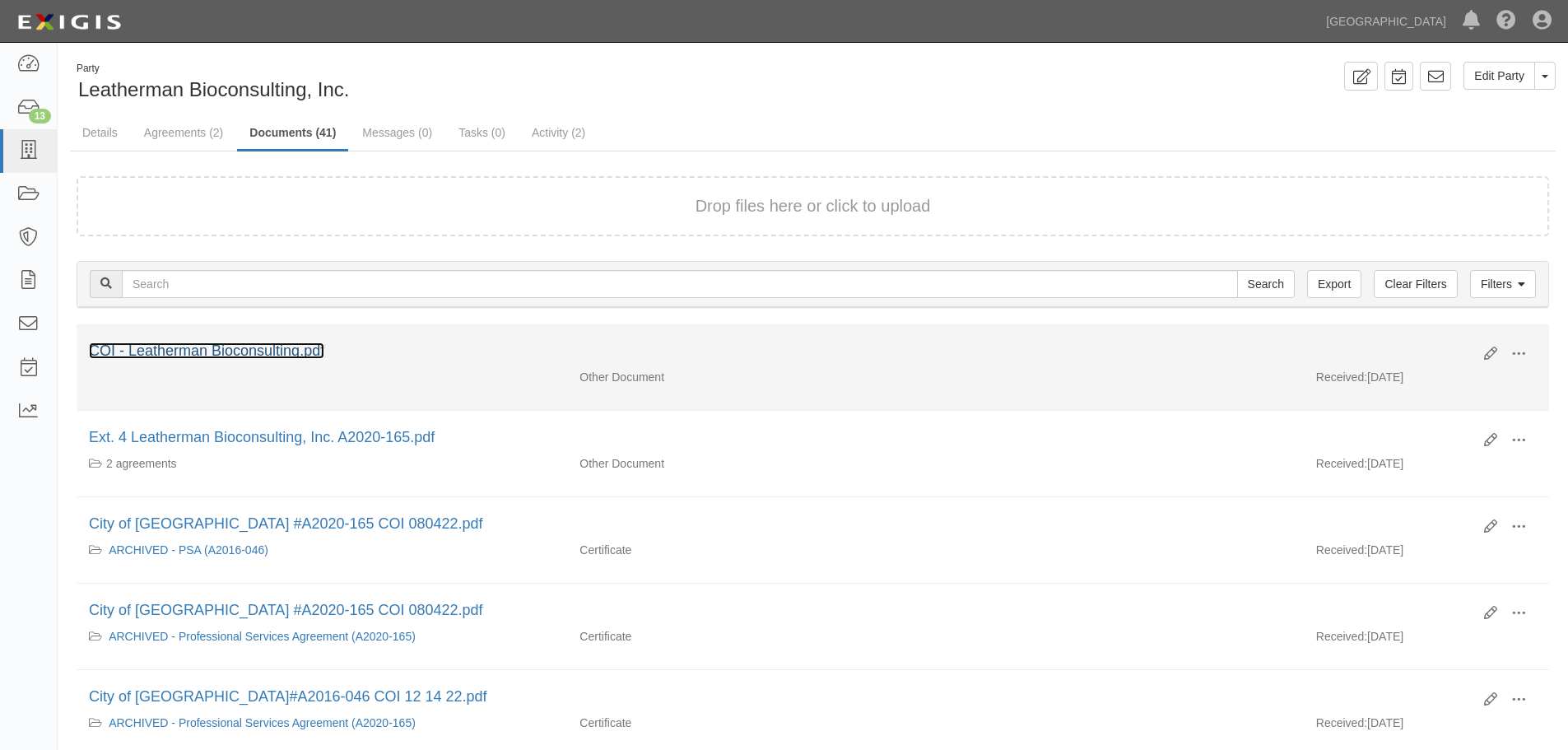
click at [195, 352] on link "COI - Leatherman Bioconsulting.pdf" at bounding box center [207, 350] width 236 height 16
